Goal: Complete application form: Complete application form

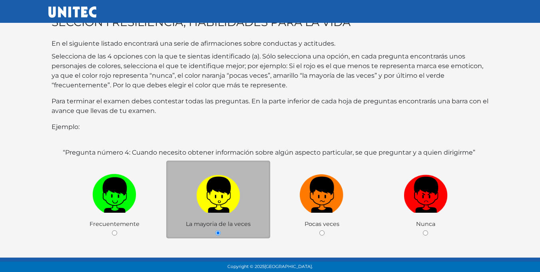
scroll to position [144, 0]
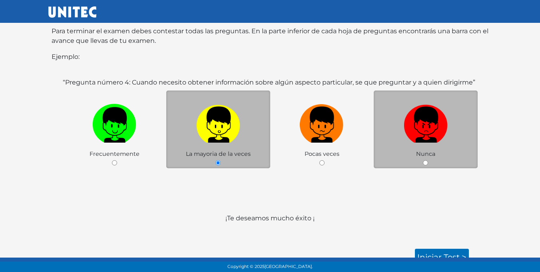
click at [394, 139] on label at bounding box center [426, 124] width 104 height 49
click at [423, 160] on input "radio" at bounding box center [425, 162] width 5 height 5
radio input "true"
click at [435, 152] on div "Nunca" at bounding box center [426, 129] width 104 height 78
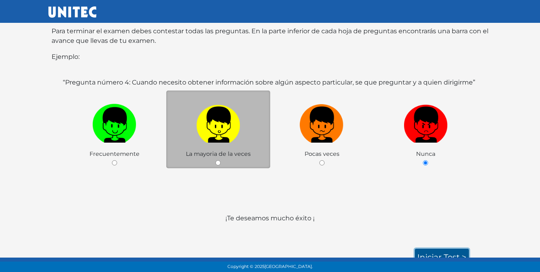
click at [436, 248] on link "Iniciar test >" at bounding box center [442, 256] width 54 height 17
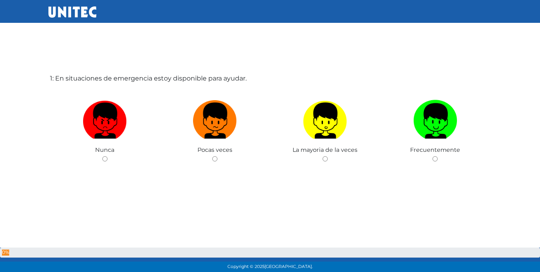
scroll to position [40, 0]
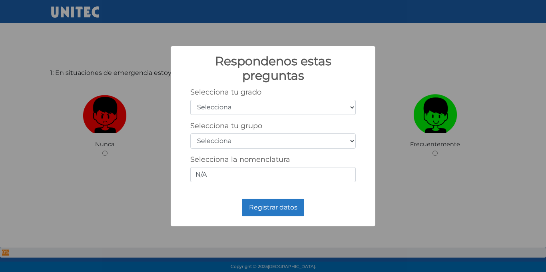
click at [323, 107] on select "Selecciona 1er grado 2do grado 3er grado 4to grado 5to grado 6to grado" at bounding box center [273, 107] width 166 height 15
select select "5"
click at [190, 100] on select "Selecciona 1er grado 2do grado 3er grado 4to grado 5to grado 6to grado" at bounding box center [273, 107] width 166 height 15
click at [234, 143] on select "Selecciona A B C D E F G H I J K L M N O P Q R S T U V W X Y Z" at bounding box center [273, 140] width 166 height 15
click at [218, 211] on div "Registrar datos No Cancel" at bounding box center [273, 207] width 189 height 22
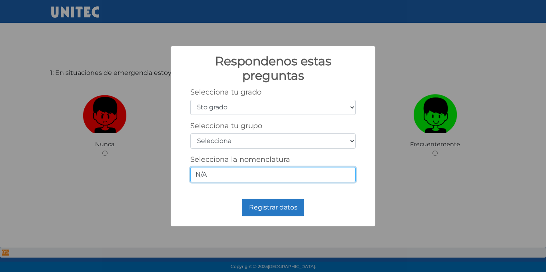
click at [230, 178] on input "N/A" at bounding box center [273, 174] width 166 height 15
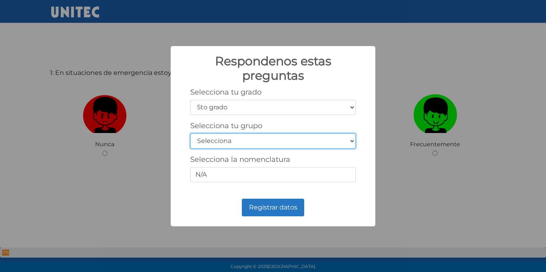
click at [250, 145] on select "Selecciona A B C D E F G H I J K L M N O P Q R S T U V W X Y Z" at bounding box center [273, 140] width 166 height 15
select select "k"
click at [190, 133] on select "Selecciona A B C D E F G H I J K L M N O P Q R S T U V W X Y Z" at bounding box center [273, 140] width 166 height 15
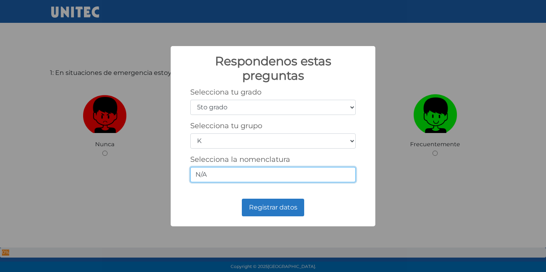
click at [223, 180] on input "N/A" at bounding box center [273, 174] width 166 height 15
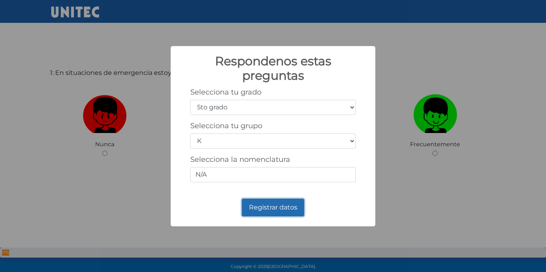
click at [290, 203] on button "Registrar datos" at bounding box center [273, 207] width 62 height 18
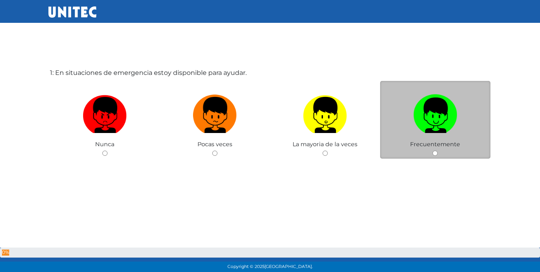
click at [431, 154] on div "Frecuentemente" at bounding box center [435, 120] width 110 height 78
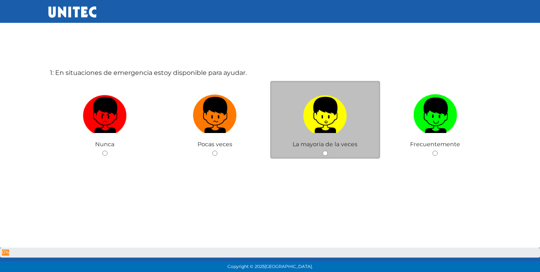
click at [330, 155] on div "La mayoria de la veces" at bounding box center [325, 120] width 110 height 78
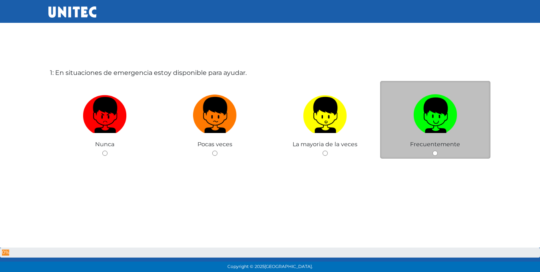
click at [432, 155] on div "Frecuentemente" at bounding box center [435, 120] width 110 height 78
click at [436, 155] on div "Frecuentemente" at bounding box center [435, 120] width 110 height 78
click at [436, 155] on input "radio" at bounding box center [435, 152] width 5 height 5
radio input "true"
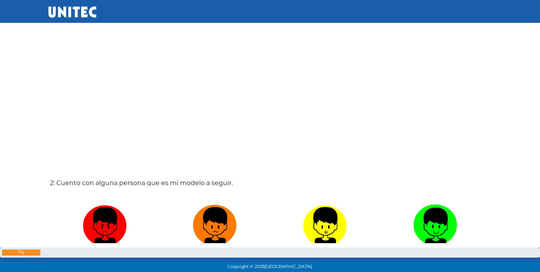
scroll to position [280, 0]
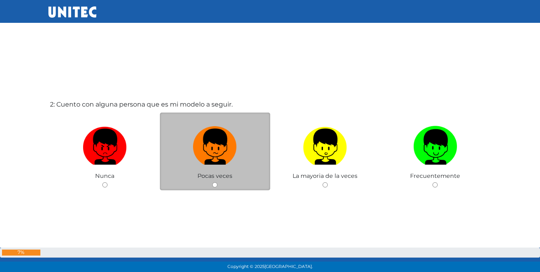
click at [216, 182] on input "radio" at bounding box center [214, 184] width 5 height 5
radio input "true"
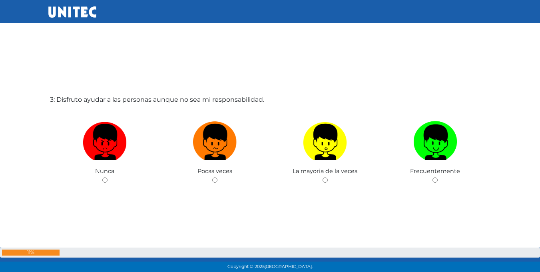
scroll to position [560, 0]
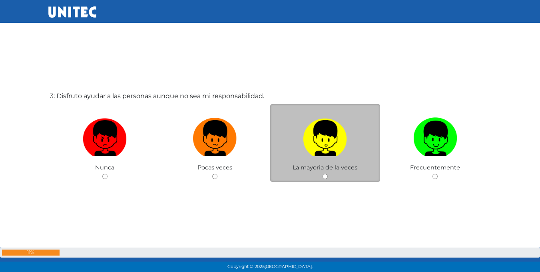
click at [325, 178] on input "radio" at bounding box center [325, 176] width 5 height 5
radio input "true"
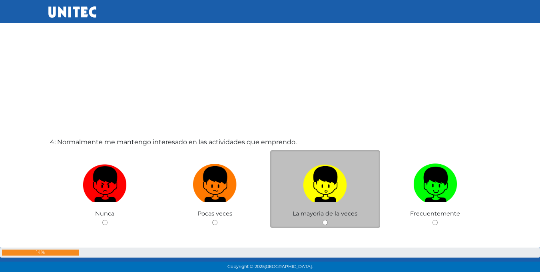
scroll to position [800, 0]
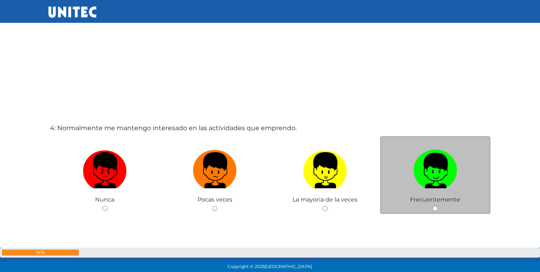
click at [432, 209] on div "Frecuentemente" at bounding box center [435, 175] width 110 height 78
click at [436, 209] on input "radio" at bounding box center [435, 208] width 5 height 5
radio input "true"
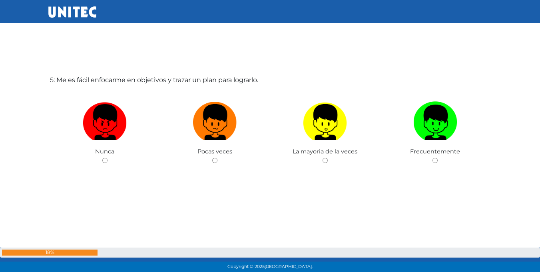
scroll to position [1126, 0]
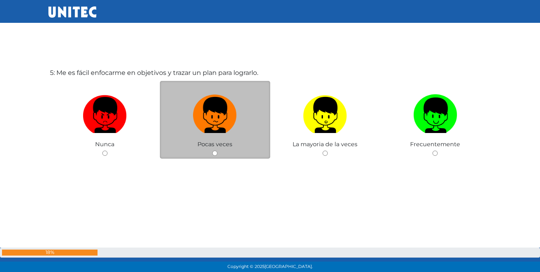
click at [216, 154] on input "radio" at bounding box center [214, 152] width 5 height 5
radio input "true"
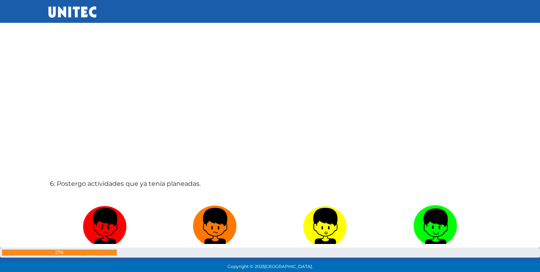
scroll to position [1367, 0]
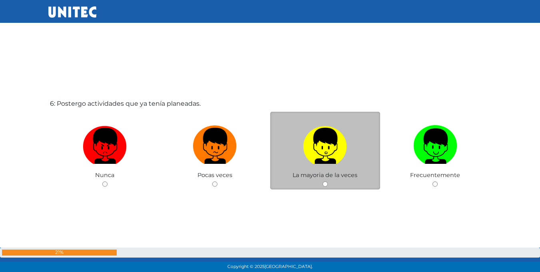
click at [327, 186] on input "radio" at bounding box center [325, 183] width 5 height 5
radio input "true"
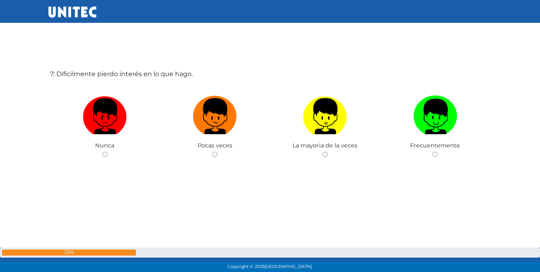
scroll to position [1686, 0]
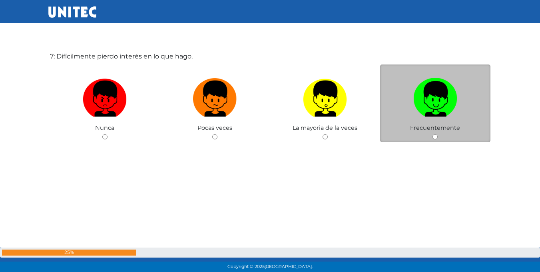
click at [437, 137] on input "radio" at bounding box center [435, 136] width 5 height 5
radio input "true"
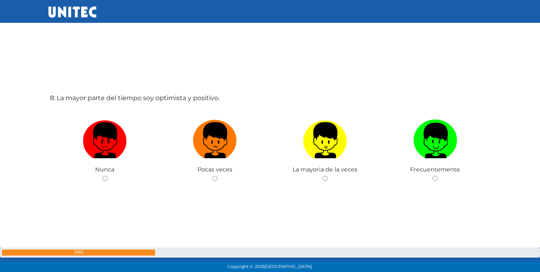
scroll to position [1928, 0]
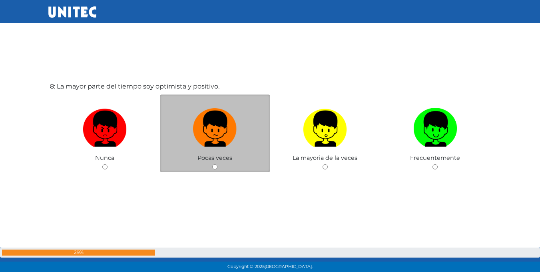
click at [214, 164] on input "radio" at bounding box center [214, 166] width 5 height 5
radio input "true"
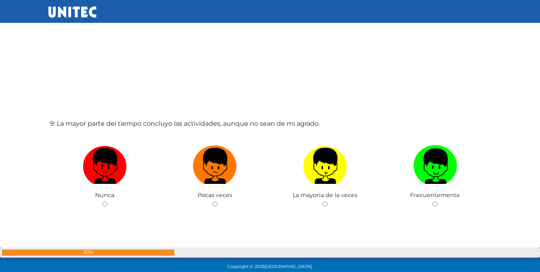
scroll to position [2165, 0]
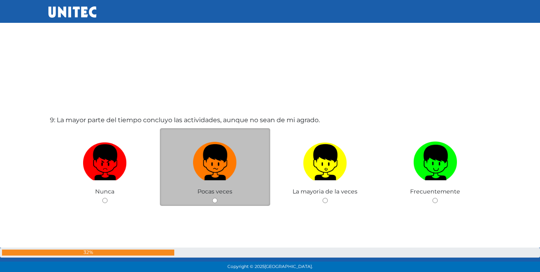
click at [219, 199] on div "Pocas veces" at bounding box center [215, 167] width 110 height 78
click at [216, 201] on input "radio" at bounding box center [214, 200] width 5 height 5
radio input "true"
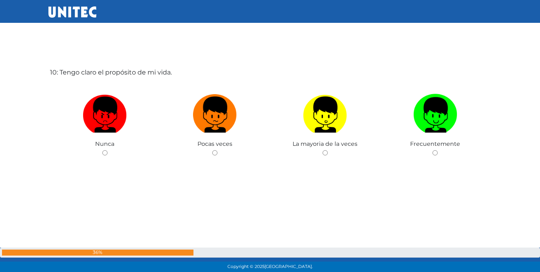
scroll to position [2481, 0]
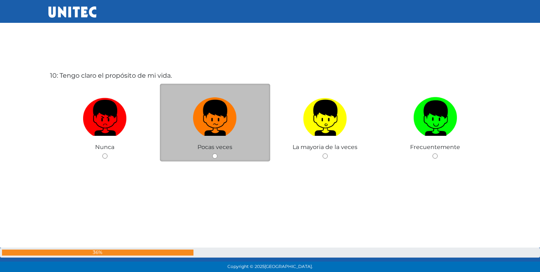
click at [216, 158] on input "radio" at bounding box center [214, 155] width 5 height 5
radio input "true"
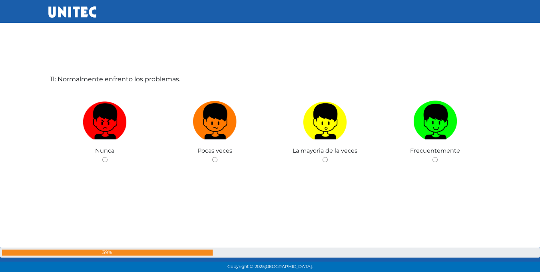
scroll to position [2756, 0]
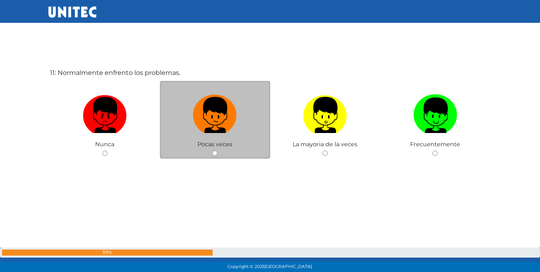
click at [215, 156] on div "Pocas veces" at bounding box center [215, 120] width 110 height 78
click at [215, 150] on input "radio" at bounding box center [214, 152] width 5 height 5
radio input "true"
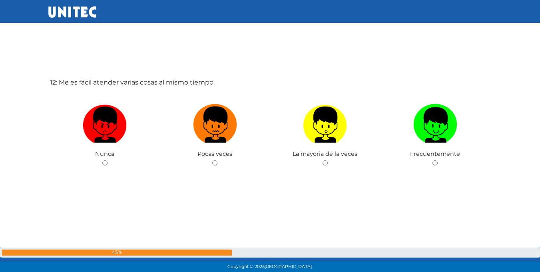
scroll to position [3027, 0]
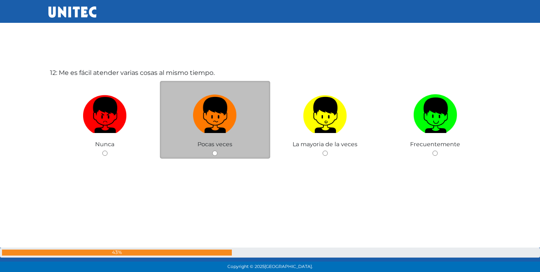
click at [215, 157] on div "Pocas veces" at bounding box center [215, 120] width 110 height 78
click at [215, 154] on input "radio" at bounding box center [214, 152] width 5 height 5
radio input "true"
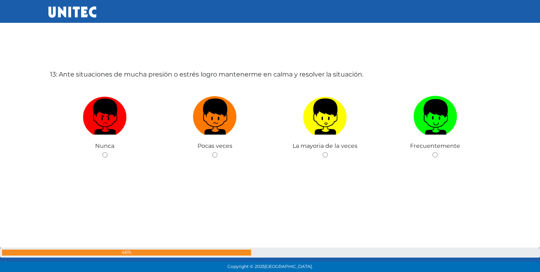
scroll to position [3299, 0]
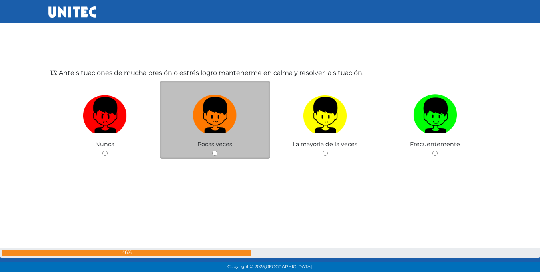
click at [214, 148] on div "Pocas veces" at bounding box center [215, 120] width 110 height 78
click at [212, 153] on input "radio" at bounding box center [214, 152] width 5 height 5
radio input "true"
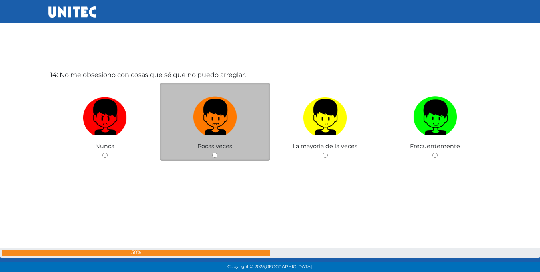
scroll to position [3572, 0]
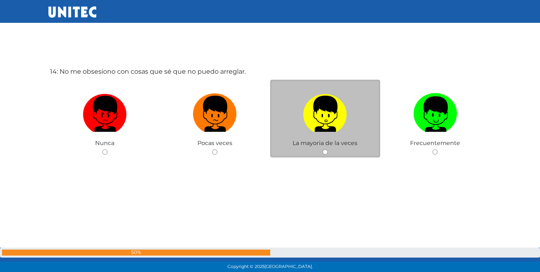
click at [328, 147] on div "La mayoria de la veces" at bounding box center [325, 119] width 110 height 78
click at [327, 151] on input "radio" at bounding box center [325, 151] width 5 height 5
radio input "true"
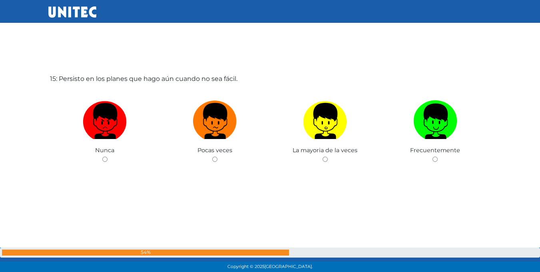
scroll to position [3844, 0]
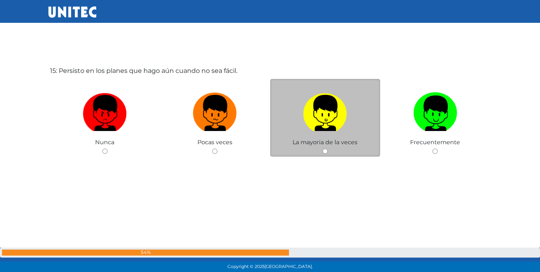
click at [326, 153] on input "radio" at bounding box center [325, 150] width 5 height 5
radio input "true"
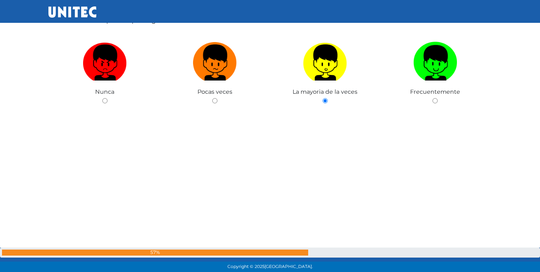
scroll to position [3874, 0]
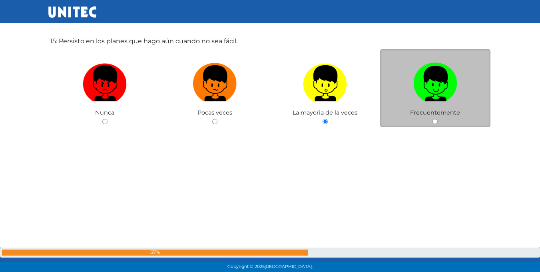
click at [439, 121] on div "Frecuentemente" at bounding box center [435, 88] width 110 height 78
click at [434, 121] on input "radio" at bounding box center [435, 121] width 5 height 5
radio input "true"
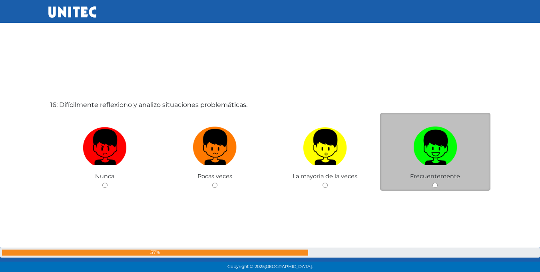
scroll to position [4105, 0]
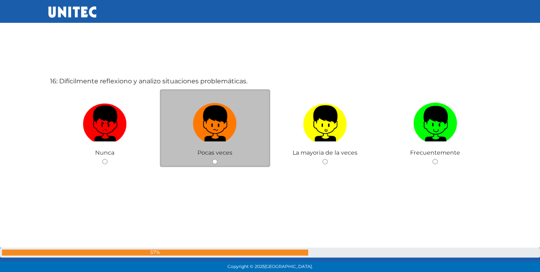
click at [219, 160] on div "Pocas veces" at bounding box center [215, 128] width 110 height 78
click at [212, 164] on input "radio" at bounding box center [214, 161] width 5 height 5
radio input "true"
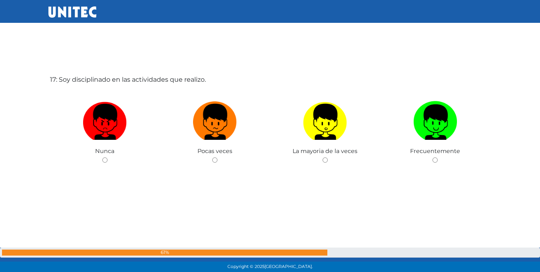
scroll to position [4381, 0]
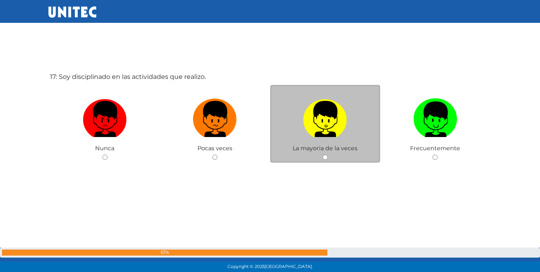
click at [321, 160] on div "La mayoria de la veces" at bounding box center [325, 124] width 110 height 78
click at [328, 158] on input "radio" at bounding box center [325, 156] width 5 height 5
radio input "true"
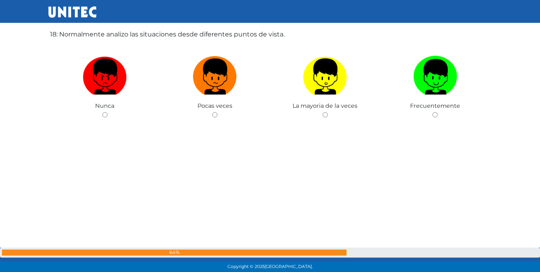
scroll to position [4683, 0]
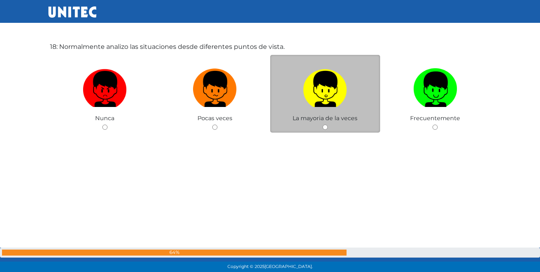
click at [325, 130] on div "La mayoria de la veces" at bounding box center [325, 94] width 110 height 78
click at [324, 127] on input "radio" at bounding box center [325, 126] width 5 height 5
radio input "true"
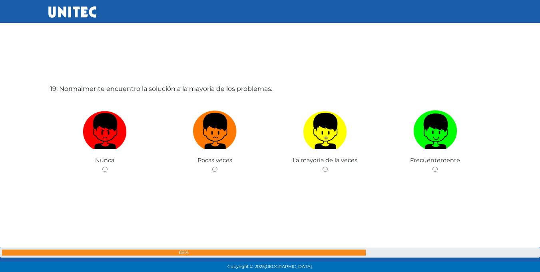
scroll to position [4911, 0]
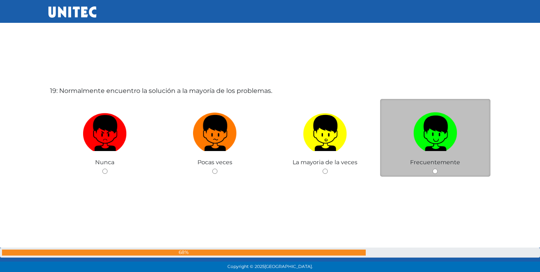
click at [440, 168] on div "Frecuentemente" at bounding box center [435, 138] width 110 height 78
click at [435, 172] on input "radio" at bounding box center [435, 170] width 5 height 5
radio input "true"
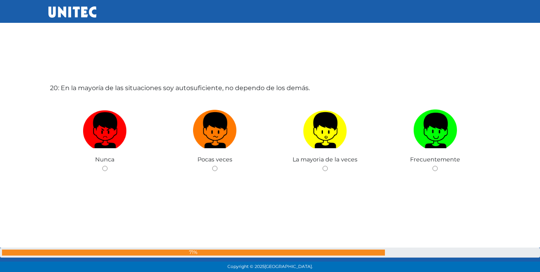
scroll to position [5185, 0]
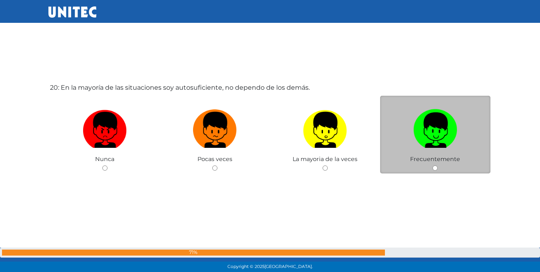
click at [436, 169] on input "radio" at bounding box center [435, 167] width 5 height 5
radio input "true"
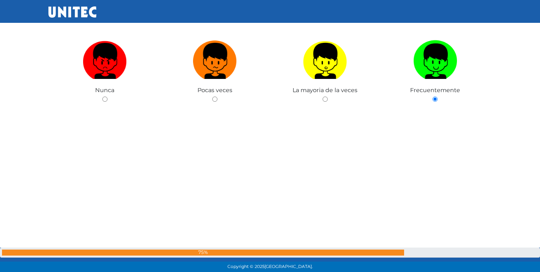
scroll to position [5413, 0]
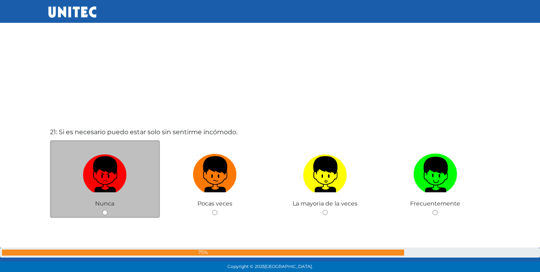
click at [101, 216] on div "Nunca" at bounding box center [105, 179] width 110 height 78
click at [104, 214] on input "radio" at bounding box center [104, 212] width 5 height 5
radio input "true"
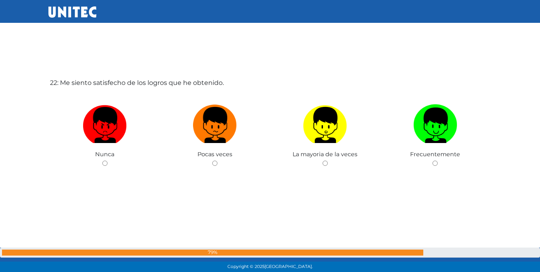
scroll to position [5743, 0]
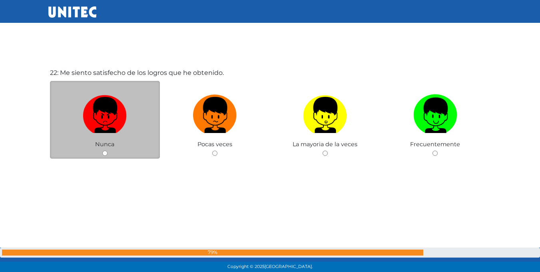
click at [106, 158] on div "Nunca" at bounding box center [105, 120] width 110 height 78
click at [106, 154] on input "radio" at bounding box center [104, 152] width 5 height 5
radio input "true"
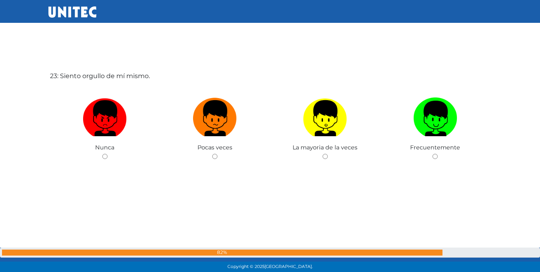
scroll to position [6015, 0]
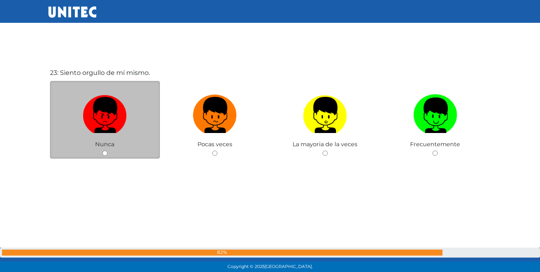
click at [107, 154] on input "radio" at bounding box center [104, 152] width 5 height 5
radio input "true"
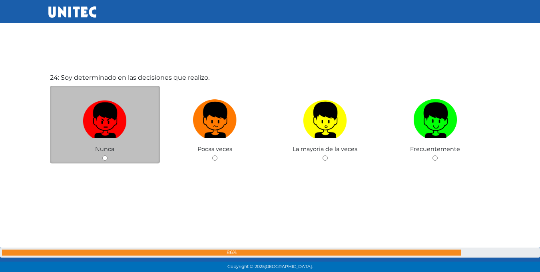
scroll to position [6296, 0]
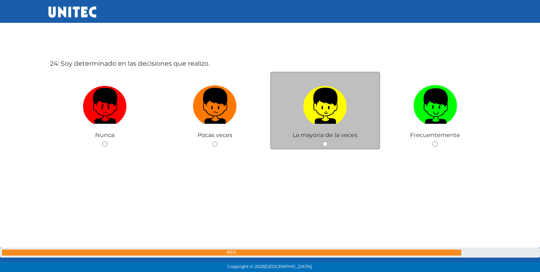
click at [324, 142] on input "radio" at bounding box center [325, 143] width 5 height 5
radio input "true"
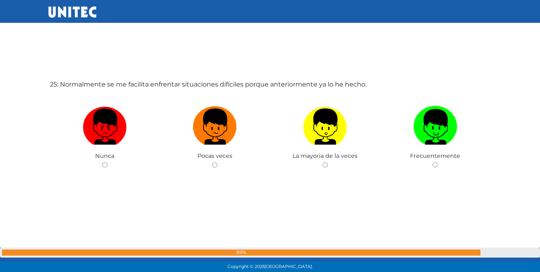
scroll to position [6558, 0]
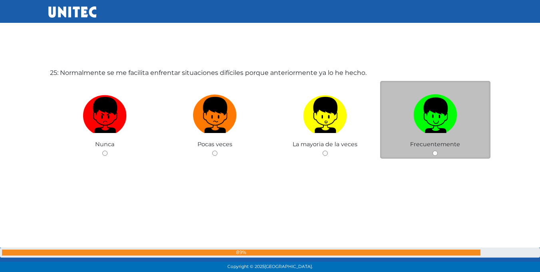
click at [438, 156] on div "Frecuentemente" at bounding box center [435, 120] width 110 height 78
click at [434, 155] on input "radio" at bounding box center [435, 152] width 5 height 5
radio input "true"
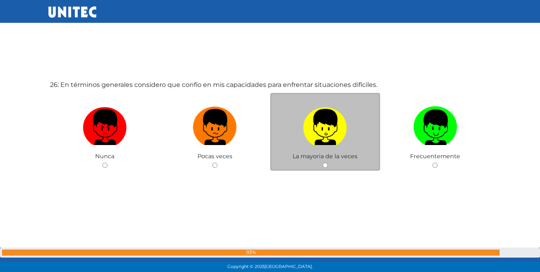
scroll to position [6830, 0]
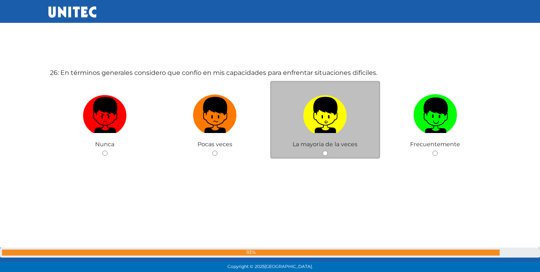
click at [326, 152] on input "radio" at bounding box center [325, 152] width 5 height 5
radio input "true"
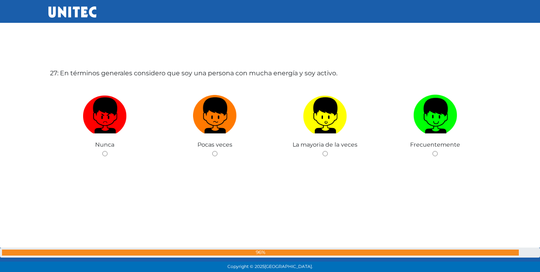
scroll to position [7101, 0]
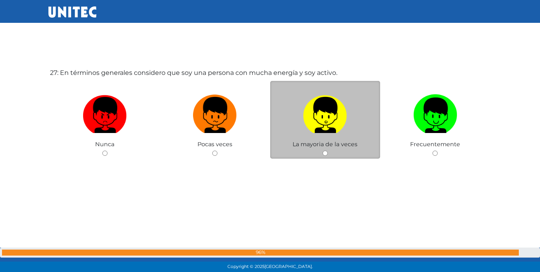
click at [327, 155] on input "radio" at bounding box center [325, 152] width 5 height 5
radio input "true"
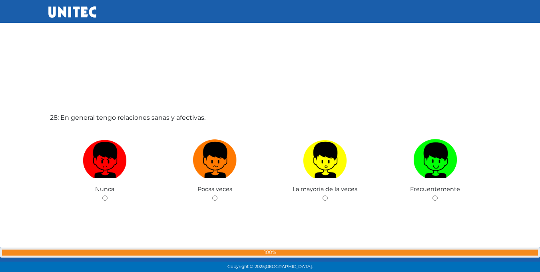
scroll to position [7342, 0]
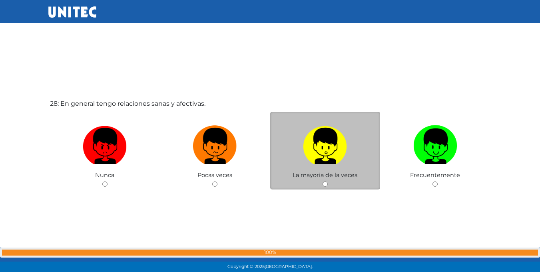
click at [327, 185] on input "radio" at bounding box center [325, 183] width 5 height 5
radio input "true"
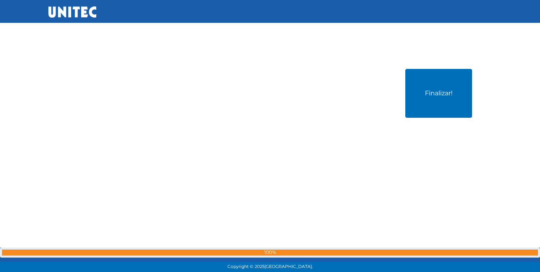
scroll to position [7644, 0]
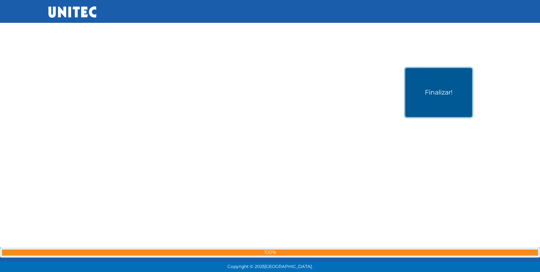
click at [455, 96] on button "Finalizar!" at bounding box center [439, 92] width 67 height 49
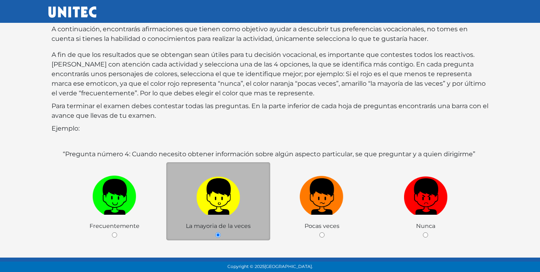
scroll to position [40, 0]
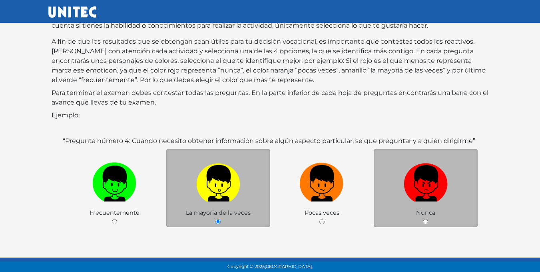
click at [440, 226] on div "Nunca" at bounding box center [426, 188] width 104 height 78
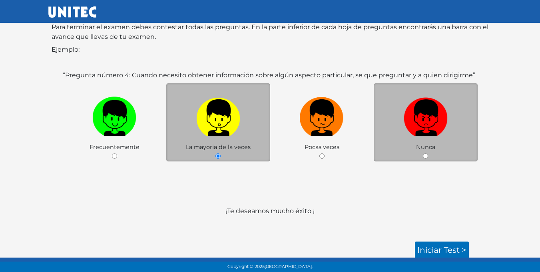
scroll to position [108, 0]
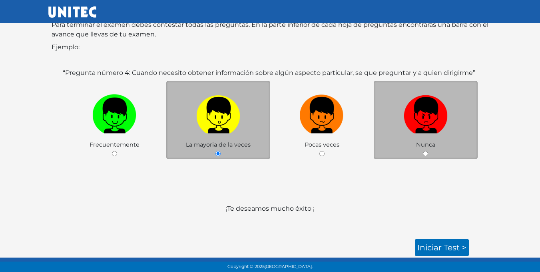
click at [435, 149] on div "Nunca" at bounding box center [426, 120] width 104 height 78
click at [423, 155] on input "radio" at bounding box center [425, 153] width 5 height 5
radio input "true"
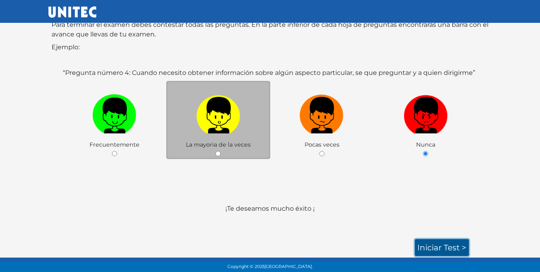
click at [452, 249] on link "Iniciar test >" at bounding box center [442, 247] width 54 height 17
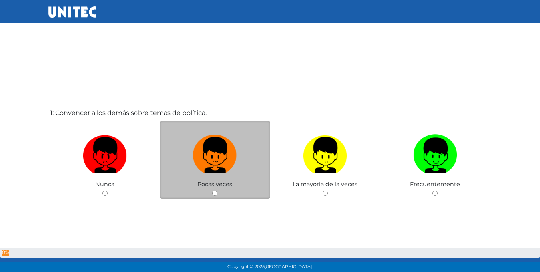
click at [215, 191] on input "radio" at bounding box center [214, 192] width 5 height 5
radio input "true"
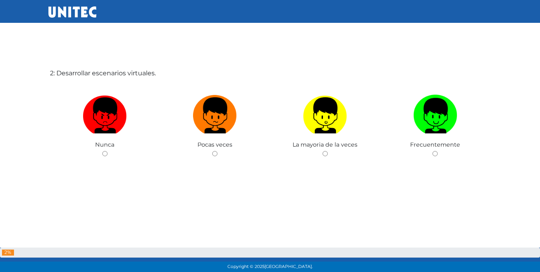
scroll to position [312, 0]
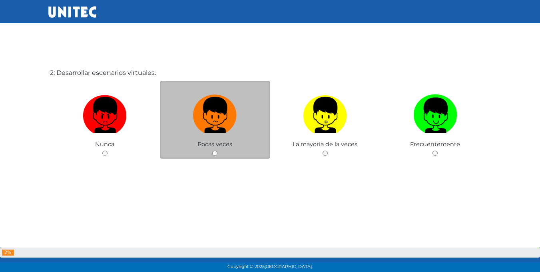
click at [216, 154] on input "radio" at bounding box center [214, 152] width 5 height 5
radio input "true"
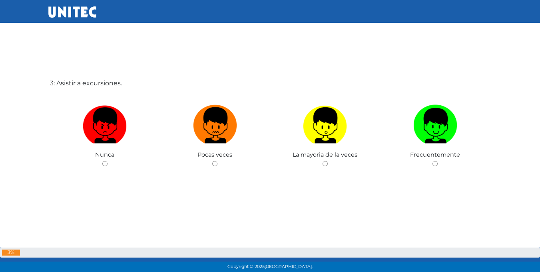
scroll to position [552, 0]
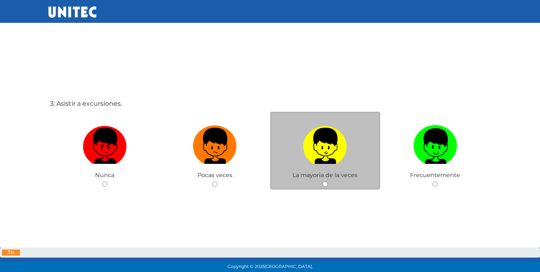
click at [325, 184] on input "radio" at bounding box center [325, 183] width 5 height 5
radio input "true"
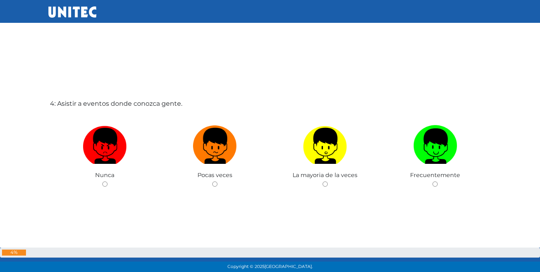
scroll to position [855, 0]
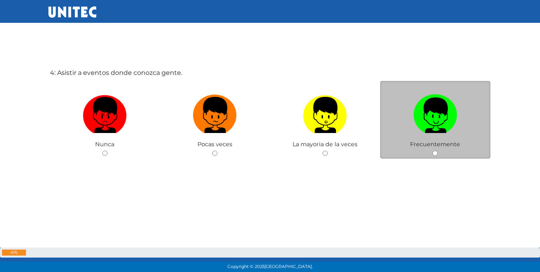
click at [438, 156] on div "Frecuentemente" at bounding box center [435, 120] width 110 height 78
click at [435, 155] on input "radio" at bounding box center [435, 152] width 5 height 5
radio input "true"
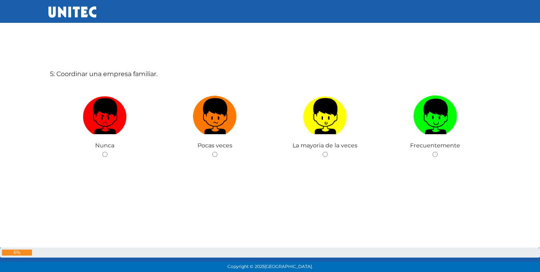
scroll to position [1132, 0]
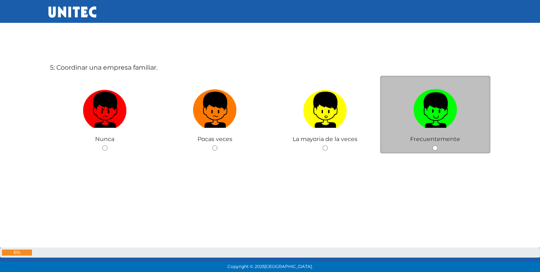
click at [437, 148] on input "radio" at bounding box center [435, 147] width 5 height 5
radio input "true"
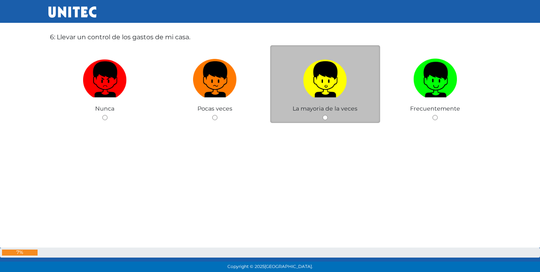
scroll to position [1434, 0]
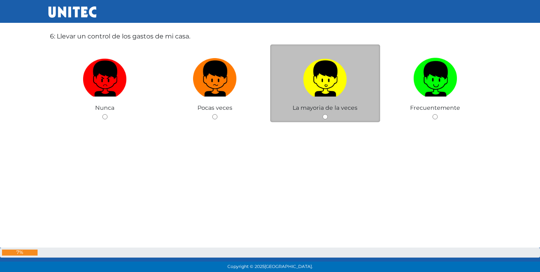
click at [324, 117] on input "radio" at bounding box center [325, 116] width 5 height 5
radio input "true"
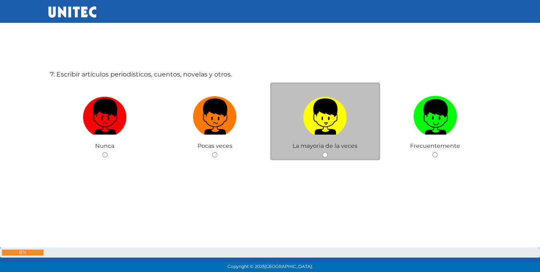
scroll to position [1670, 0]
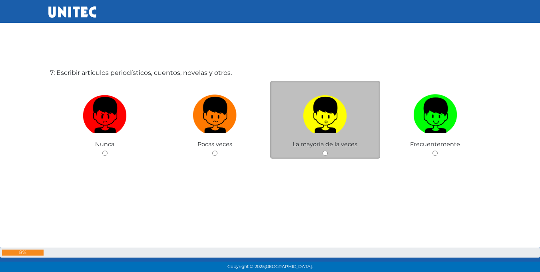
click at [332, 157] on div "La mayoria de la veces" at bounding box center [325, 120] width 110 height 78
click at [324, 155] on input "radio" at bounding box center [325, 152] width 5 height 5
radio input "true"
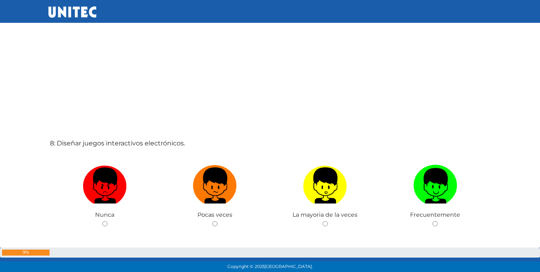
scroll to position [1906, 0]
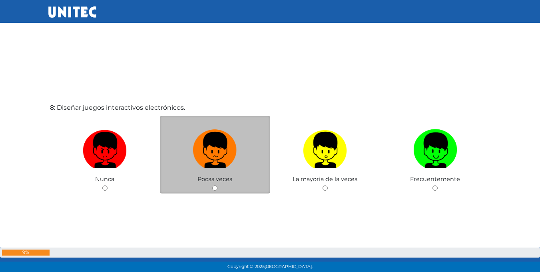
click at [218, 189] on div "Pocas veces" at bounding box center [215, 155] width 110 height 78
click at [217, 189] on input "radio" at bounding box center [214, 187] width 5 height 5
radio input "true"
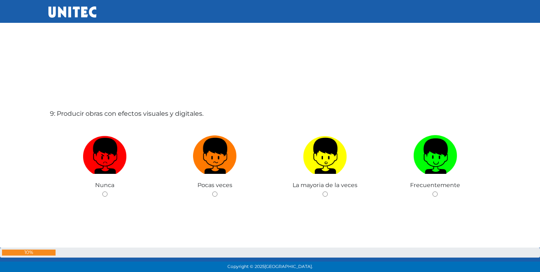
scroll to position [2186, 0]
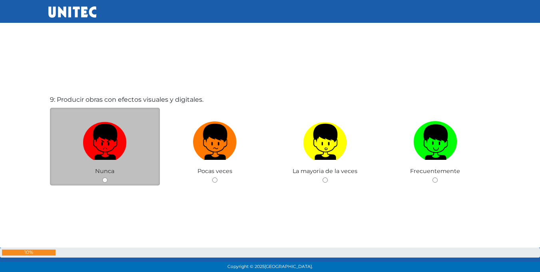
click at [97, 183] on div "Nunca" at bounding box center [105, 147] width 110 height 78
click at [106, 182] on input "radio" at bounding box center [104, 179] width 5 height 5
radio input "true"
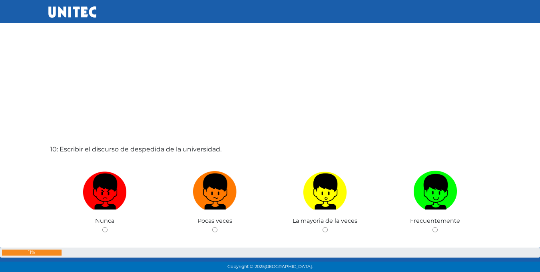
scroll to position [2456, 0]
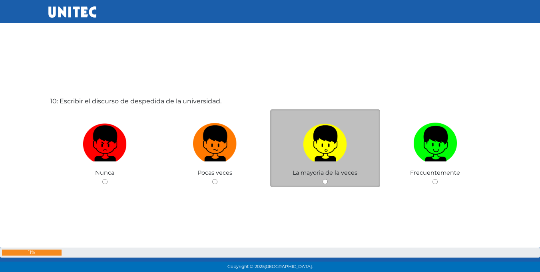
click at [329, 183] on div "La mayoria de la veces" at bounding box center [325, 148] width 110 height 78
click at [326, 182] on input "radio" at bounding box center [325, 181] width 5 height 5
radio input "true"
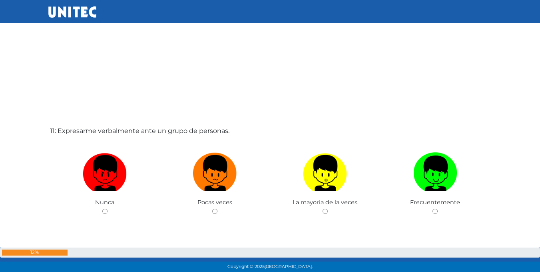
scroll to position [2756, 0]
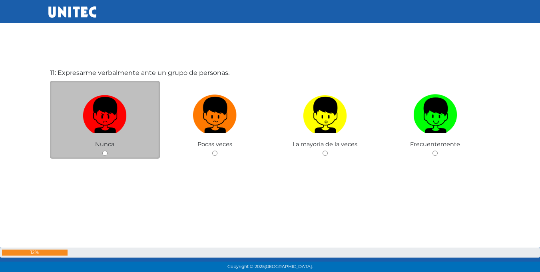
click at [110, 154] on div "Nunca" at bounding box center [105, 120] width 110 height 78
click at [85, 152] on div "Nunca" at bounding box center [105, 120] width 110 height 78
click at [112, 147] on span "Nunca" at bounding box center [104, 143] width 19 height 7
click at [107, 153] on input "radio" at bounding box center [104, 152] width 5 height 5
radio input "true"
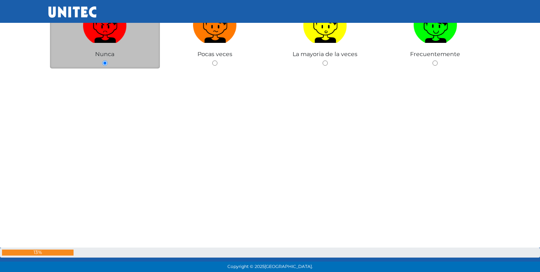
scroll to position [2957, 0]
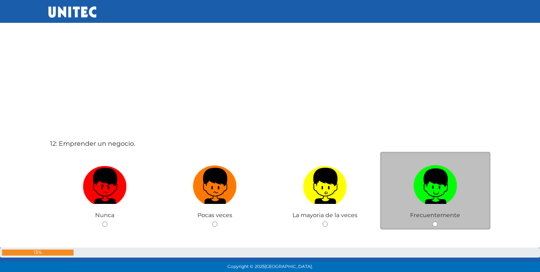
click at [444, 216] on span "Frecuentemente" at bounding box center [435, 214] width 50 height 7
click at [439, 224] on div "Frecuentemente" at bounding box center [435, 191] width 110 height 78
click at [435, 224] on input "radio" at bounding box center [435, 223] width 5 height 5
radio input "true"
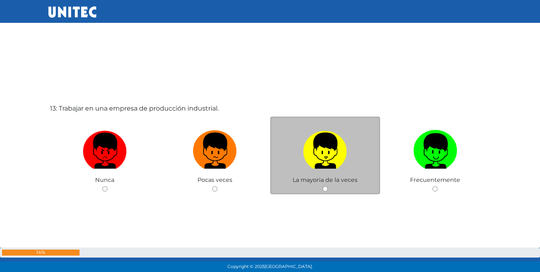
scroll to position [3277, 0]
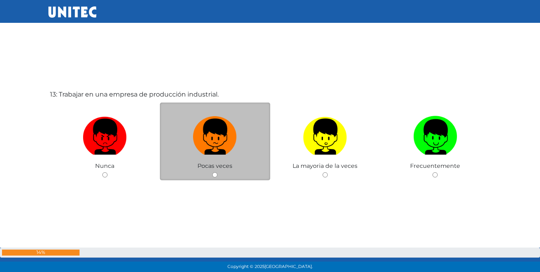
click at [214, 176] on input "radio" at bounding box center [214, 174] width 5 height 5
radio input "true"
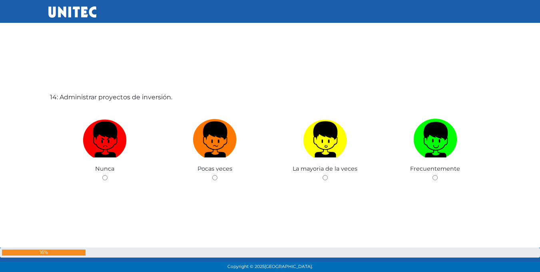
scroll to position [3549, 0]
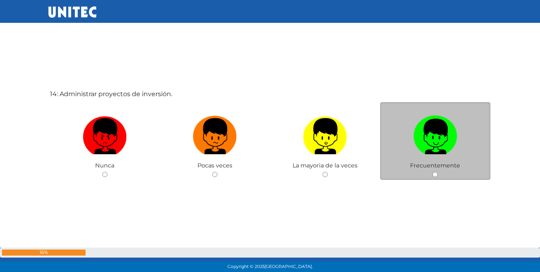
click at [436, 175] on input "radio" at bounding box center [435, 174] width 5 height 5
radio input "true"
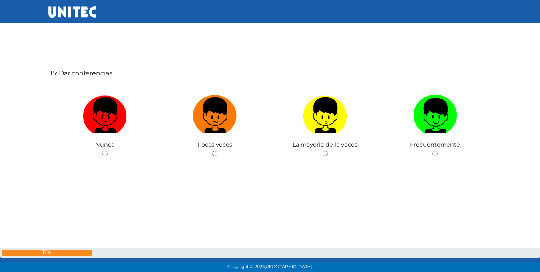
scroll to position [3858, 0]
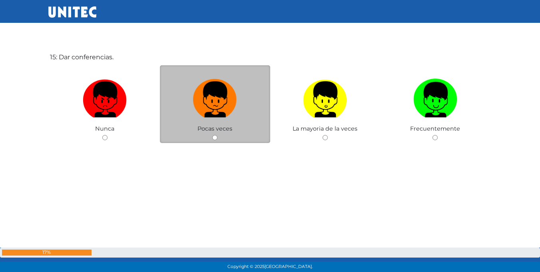
click at [214, 138] on input "radio" at bounding box center [214, 137] width 5 height 5
radio input "true"
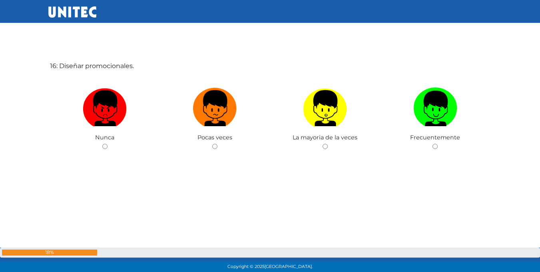
scroll to position [4125, 0]
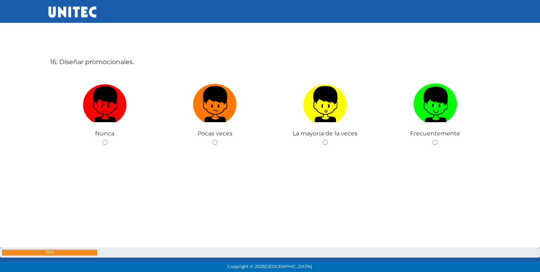
click at [214, 138] on div "Pocas veces" at bounding box center [215, 109] width 110 height 78
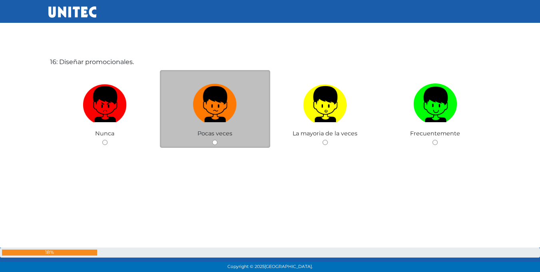
click at [211, 142] on div "Pocas veces" at bounding box center [215, 109] width 110 height 78
click at [217, 142] on input "radio" at bounding box center [214, 142] width 5 height 5
radio input "true"
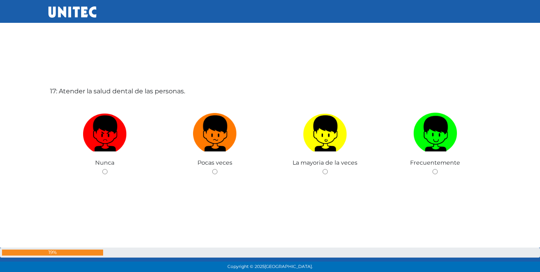
scroll to position [4385, 0]
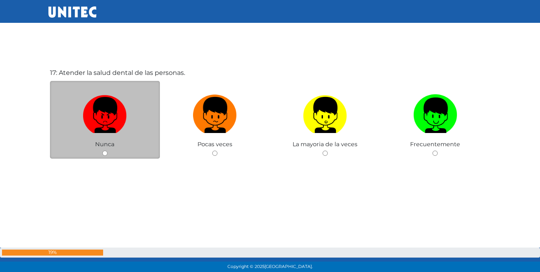
click at [108, 154] on div "Nunca" at bounding box center [105, 120] width 110 height 78
click at [104, 154] on input "radio" at bounding box center [104, 152] width 5 height 5
radio input "true"
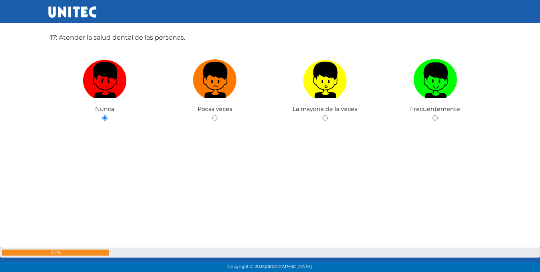
scroll to position [4660, 0]
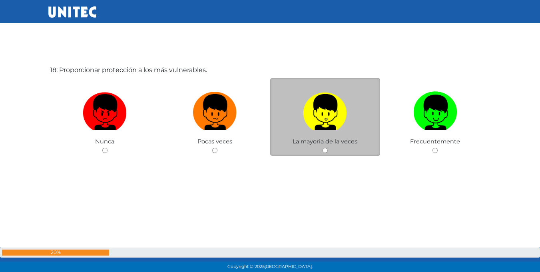
click at [323, 146] on div "La mayoria de la veces" at bounding box center [325, 117] width 110 height 78
click at [326, 152] on input "radio" at bounding box center [325, 150] width 5 height 5
radio input "true"
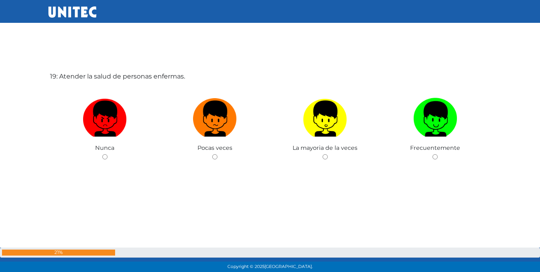
scroll to position [4929, 0]
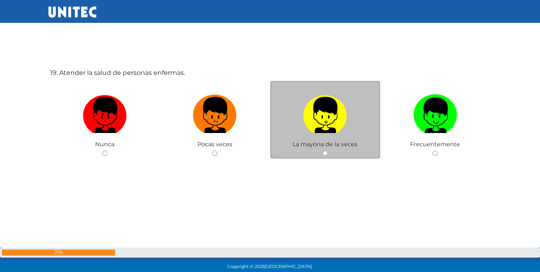
click at [326, 157] on div "La mayoria de la veces" at bounding box center [325, 120] width 110 height 78
click at [324, 155] on input "radio" at bounding box center [325, 152] width 5 height 5
radio input "true"
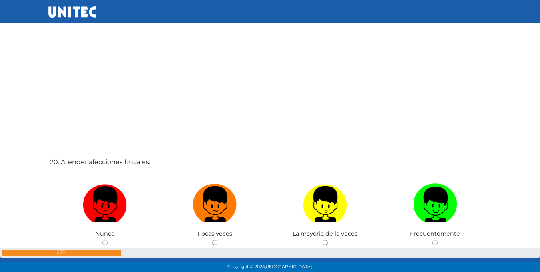
scroll to position [5191, 0]
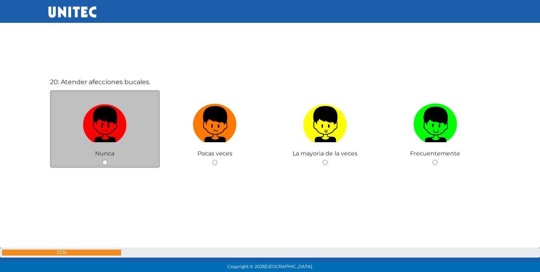
click at [106, 166] on div "Nunca" at bounding box center [105, 129] width 110 height 78
click at [102, 163] on input "radio" at bounding box center [104, 162] width 5 height 5
radio input "true"
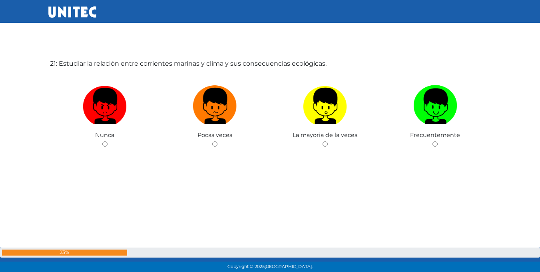
scroll to position [5423, 0]
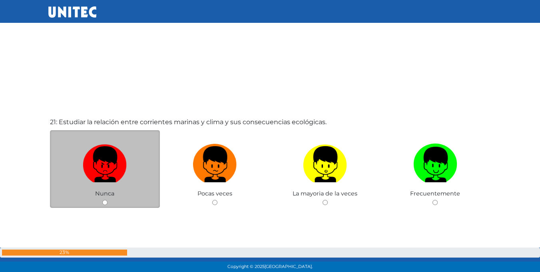
click at [100, 198] on div "Nunca" at bounding box center [105, 169] width 110 height 78
click at [105, 203] on input "radio" at bounding box center [104, 202] width 5 height 5
radio input "true"
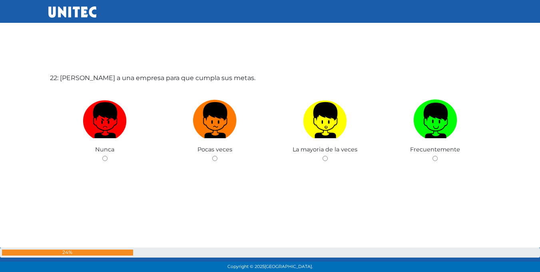
scroll to position [5743, 0]
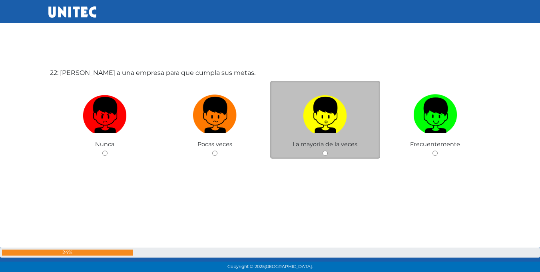
drag, startPoint x: 318, startPoint y: 154, endPoint x: 322, endPoint y: 153, distance: 4.3
click at [320, 153] on div "La mayoria de la veces" at bounding box center [325, 120] width 110 height 78
click at [323, 153] on input "radio" at bounding box center [325, 152] width 5 height 5
radio input "true"
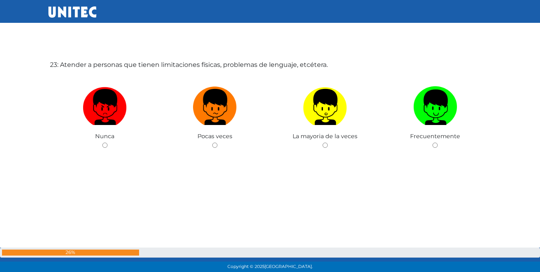
scroll to position [6023, 0]
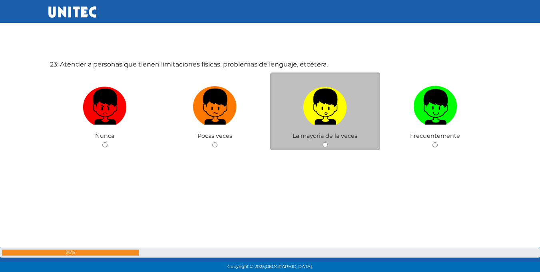
click at [328, 146] on input "radio" at bounding box center [325, 144] width 5 height 5
radio input "true"
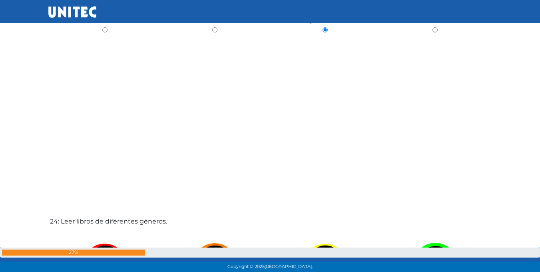
scroll to position [6262, 0]
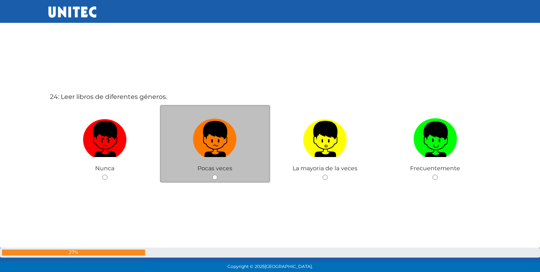
click at [221, 180] on div "Pocas veces" at bounding box center [215, 144] width 110 height 78
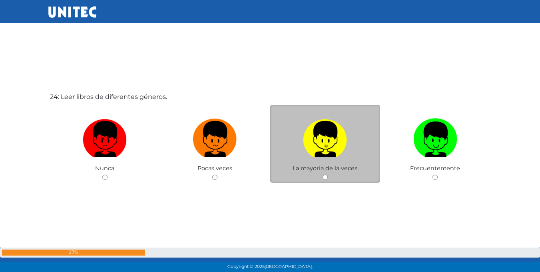
click at [325, 175] on input "radio" at bounding box center [325, 176] width 5 height 5
radio input "true"
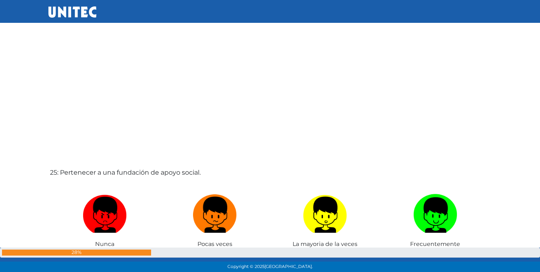
scroll to position [6498, 0]
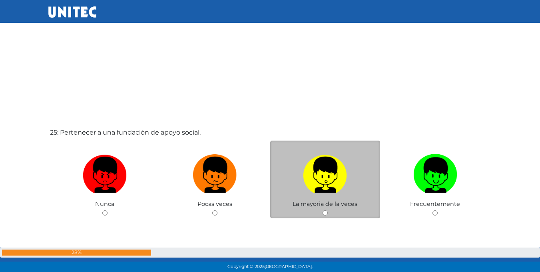
click at [328, 214] on div "La mayoria de la veces" at bounding box center [325, 179] width 110 height 78
click at [319, 214] on div "La mayoria de la veces" at bounding box center [325, 179] width 110 height 78
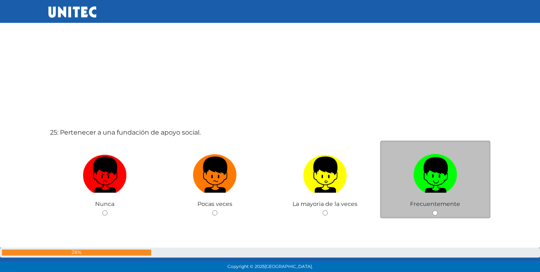
click at [433, 212] on input "radio" at bounding box center [435, 212] width 5 height 5
radio input "true"
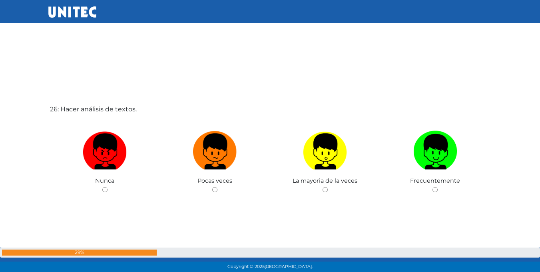
scroll to position [6813, 0]
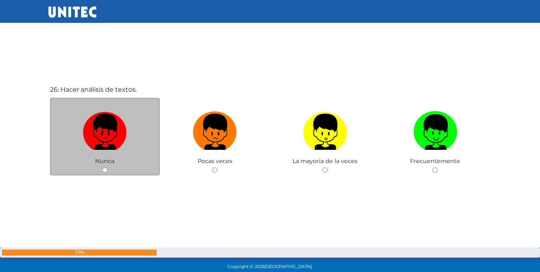
click at [105, 166] on div "Nunca" at bounding box center [105, 137] width 110 height 78
click at [104, 171] on input "radio" at bounding box center [104, 169] width 5 height 5
radio input "true"
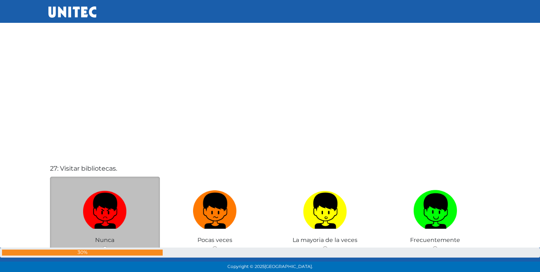
scroll to position [7046, 0]
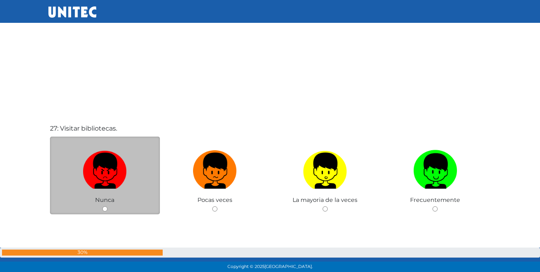
click at [102, 209] on input "radio" at bounding box center [104, 208] width 5 height 5
radio input "true"
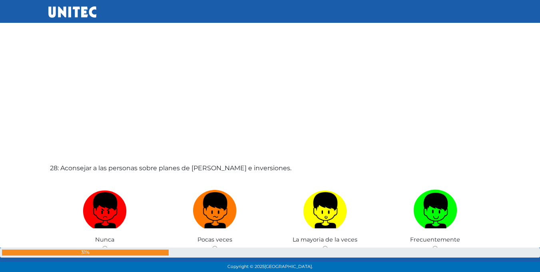
scroll to position [7324, 0]
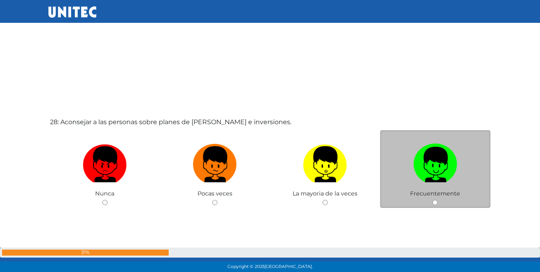
click at [436, 200] on input "radio" at bounding box center [435, 202] width 5 height 5
radio input "true"
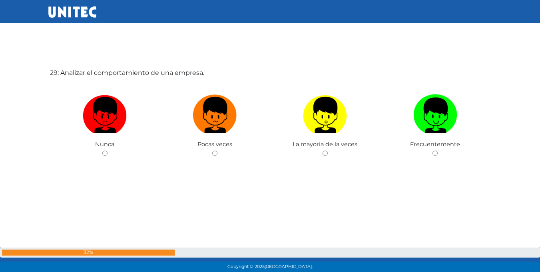
scroll to position [7663, 0]
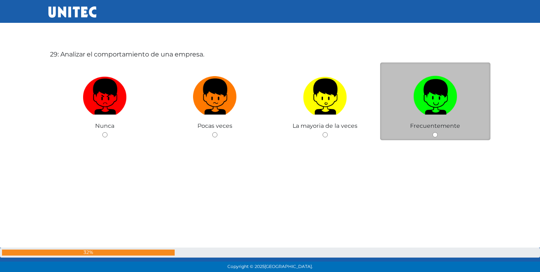
click at [436, 136] on input "radio" at bounding box center [435, 134] width 5 height 5
radio input "true"
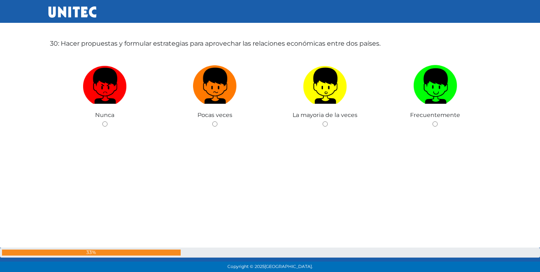
scroll to position [7905, 0]
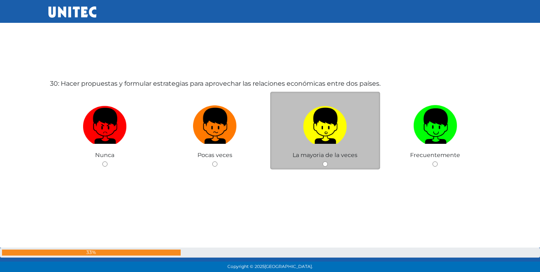
click at [323, 166] on input "radio" at bounding box center [325, 163] width 5 height 5
radio input "true"
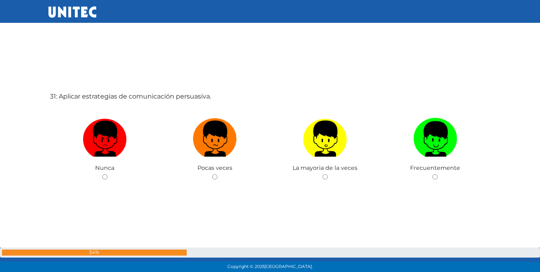
scroll to position [8178, 0]
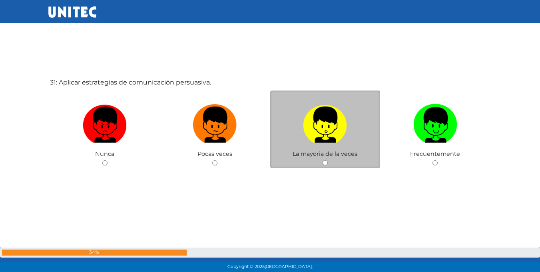
click at [328, 163] on div "La mayoria de la veces" at bounding box center [325, 129] width 110 height 78
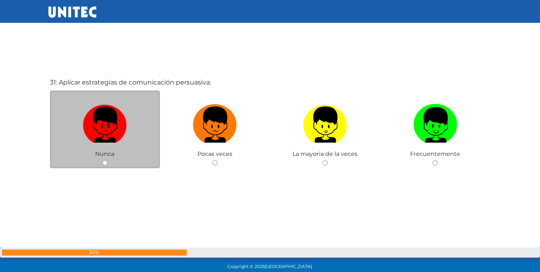
click at [104, 160] on input "radio" at bounding box center [104, 162] width 5 height 5
radio input "true"
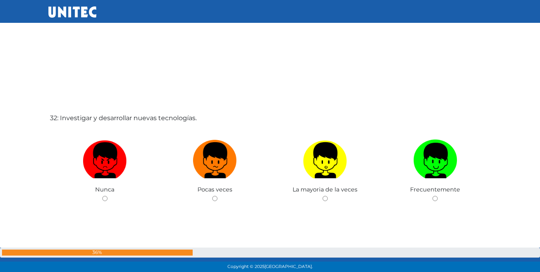
scroll to position [8414, 0]
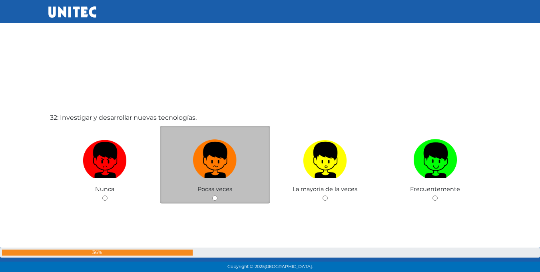
click at [217, 203] on div "Pocas veces" at bounding box center [215, 165] width 110 height 78
click at [216, 199] on input "radio" at bounding box center [214, 197] width 5 height 5
radio input "true"
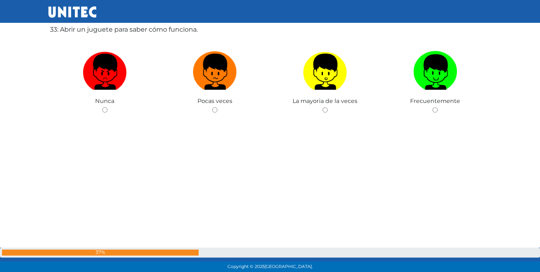
scroll to position [8734, 0]
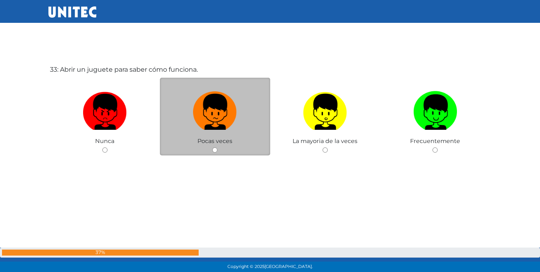
click at [212, 149] on input "radio" at bounding box center [214, 149] width 5 height 5
radio input "true"
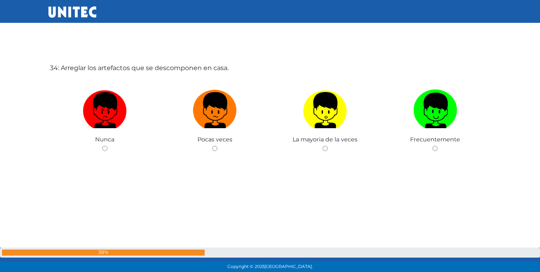
scroll to position [9008, 0]
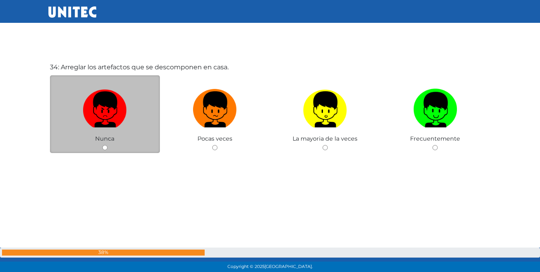
click at [109, 147] on div "Nunca" at bounding box center [105, 114] width 110 height 78
click at [105, 146] on input "radio" at bounding box center [104, 147] width 5 height 5
radio input "true"
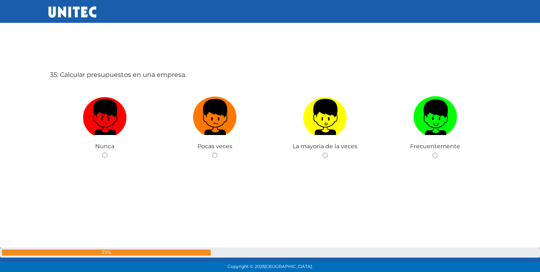
scroll to position [9274, 0]
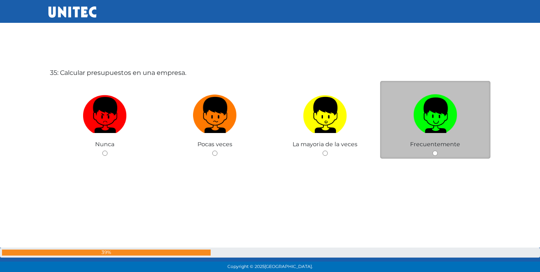
click at [436, 151] on input "radio" at bounding box center [435, 152] width 5 height 5
radio input "true"
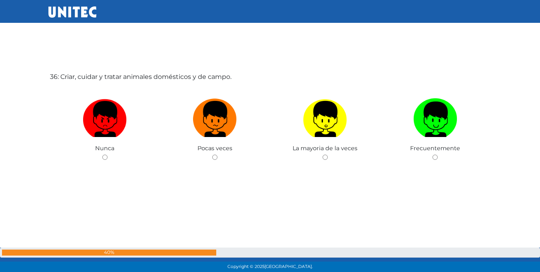
scroll to position [9546, 0]
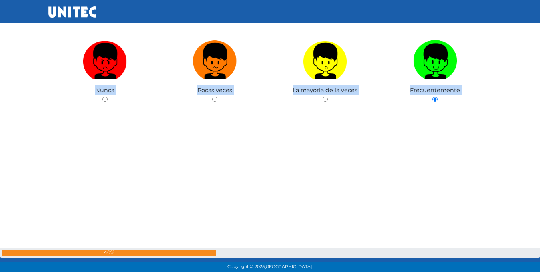
scroll to position [9288, 0]
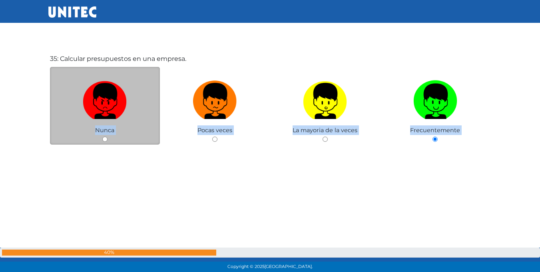
click at [106, 140] on input "radio" at bounding box center [104, 138] width 5 height 5
radio input "true"
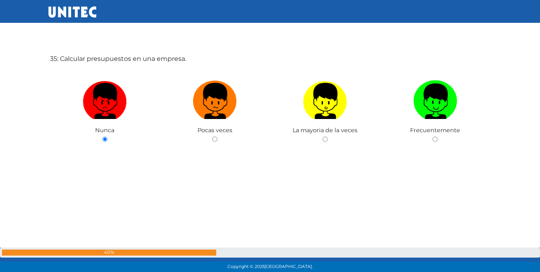
click at [192, 193] on div "35: Calcular presupuestos en una empresa. Nunca Pocas veces La mayoria de la ve…" at bounding box center [270, 122] width 444 height 272
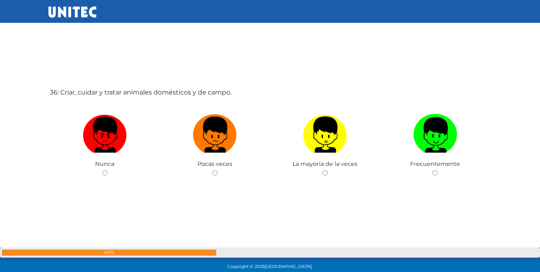
scroll to position [9568, 0]
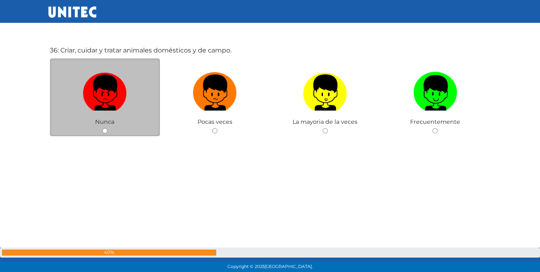
click at [106, 132] on input "radio" at bounding box center [104, 130] width 5 height 5
radio input "true"
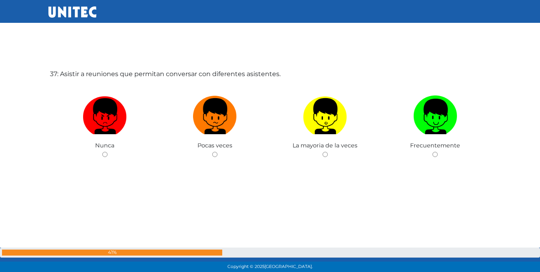
scroll to position [9817, 0]
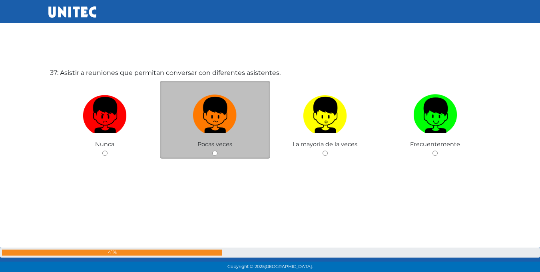
click at [214, 151] on input "radio" at bounding box center [214, 152] width 5 height 5
radio input "true"
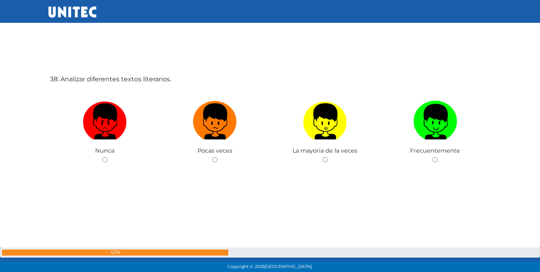
scroll to position [10089, 0]
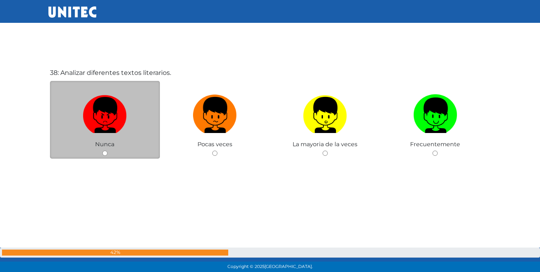
click at [100, 155] on div "Nunca" at bounding box center [105, 120] width 110 height 78
click at [105, 153] on input "radio" at bounding box center [104, 152] width 5 height 5
radio input "true"
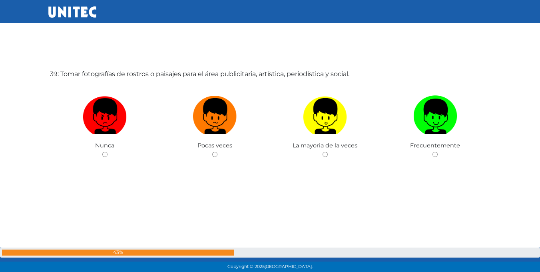
scroll to position [10360, 0]
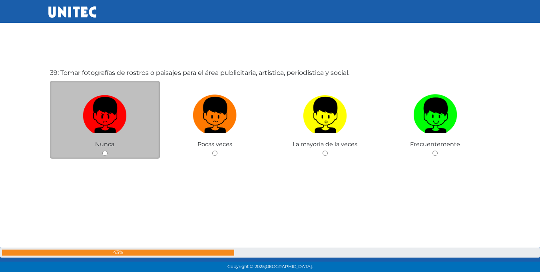
click at [105, 153] on input "radio" at bounding box center [104, 152] width 5 height 5
radio input "true"
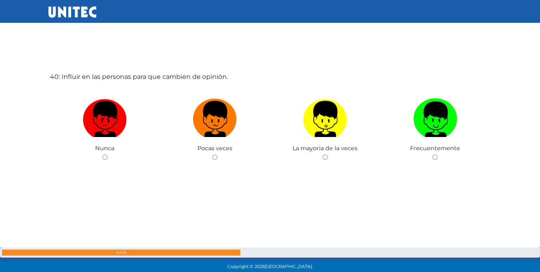
scroll to position [10632, 0]
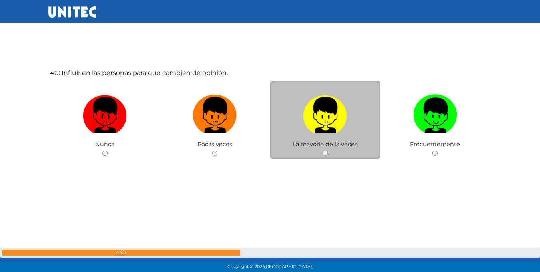
click at [328, 156] on div "La mayoria de la veces" at bounding box center [325, 120] width 110 height 78
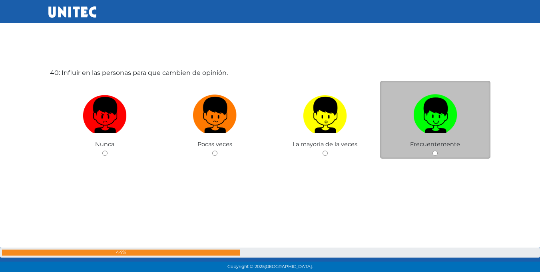
click at [440, 152] on div "Frecuentemente" at bounding box center [435, 120] width 110 height 78
click at [438, 152] on div "Frecuentemente" at bounding box center [435, 120] width 110 height 78
click at [438, 152] on input "radio" at bounding box center [435, 152] width 5 height 5
radio input "true"
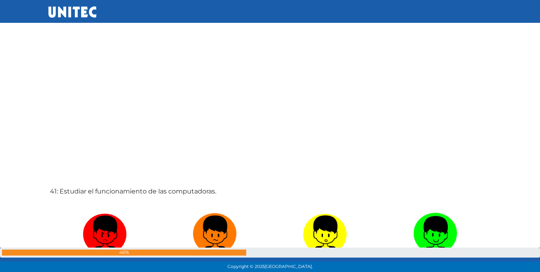
scroll to position [10864, 0]
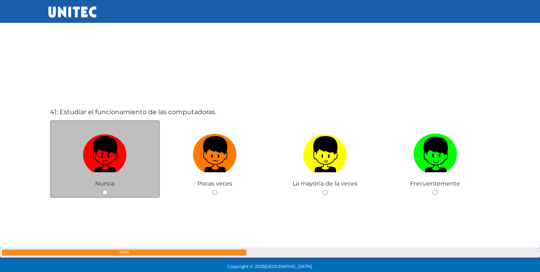
click at [104, 196] on div "Nunca" at bounding box center [105, 159] width 110 height 78
click at [106, 189] on div "Nunca" at bounding box center [105, 159] width 110 height 78
click at [106, 190] on input "radio" at bounding box center [104, 192] width 5 height 5
radio input "true"
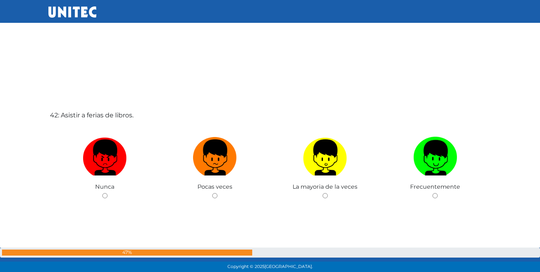
scroll to position [11139, 0]
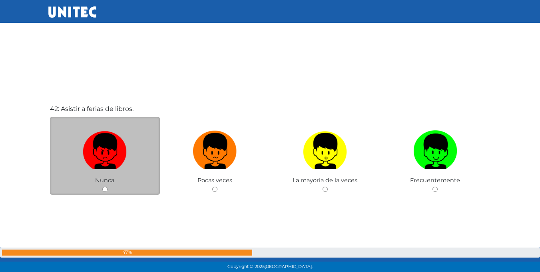
click at [106, 190] on input "radio" at bounding box center [104, 188] width 5 height 5
radio input "true"
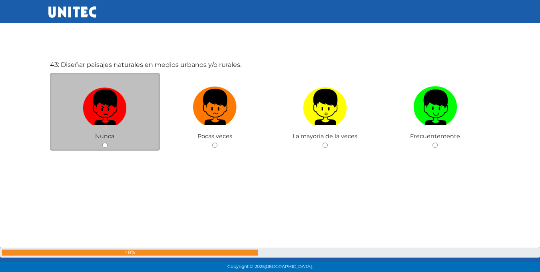
scroll to position [11459, 0]
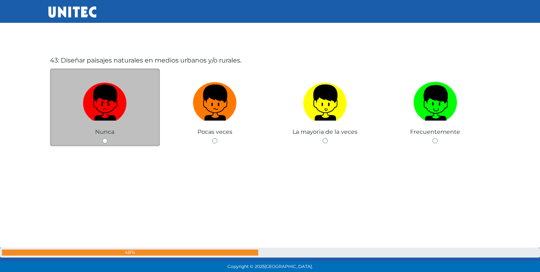
click at [105, 141] on input "radio" at bounding box center [104, 140] width 5 height 5
radio input "true"
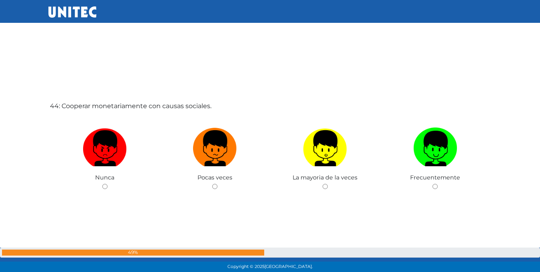
scroll to position [11694, 0]
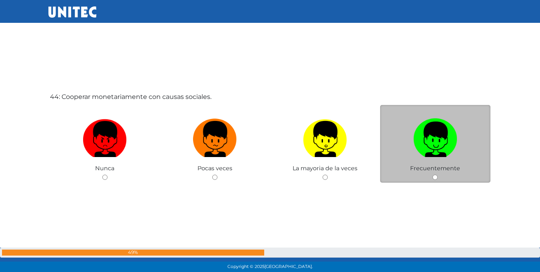
click at [436, 176] on input "radio" at bounding box center [435, 176] width 5 height 5
radio input "true"
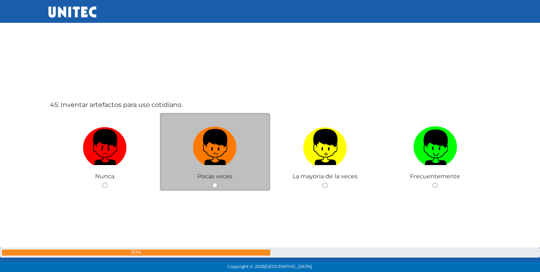
scroll to position [11964, 0]
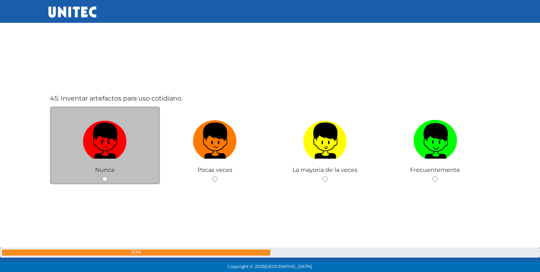
click at [107, 178] on input "radio" at bounding box center [104, 178] width 5 height 5
radio input "true"
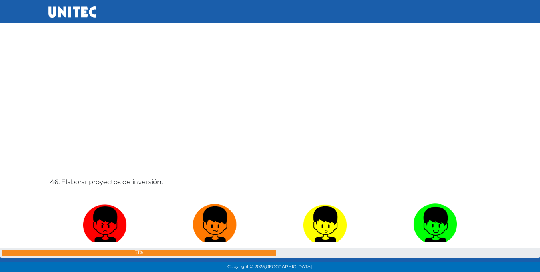
scroll to position [12228, 0]
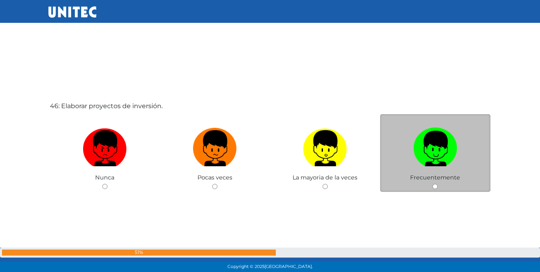
click at [438, 188] on div "Frecuentemente" at bounding box center [435, 153] width 110 height 78
click at [438, 186] on input "radio" at bounding box center [435, 186] width 5 height 5
radio input "true"
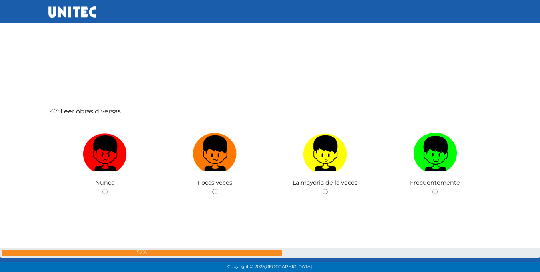
scroll to position [12539, 0]
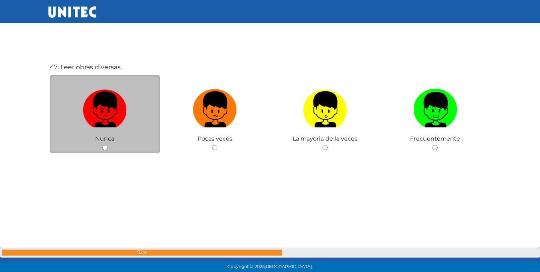
click at [104, 148] on input "radio" at bounding box center [104, 147] width 5 height 5
radio input "true"
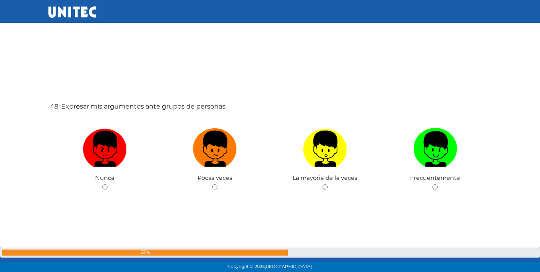
scroll to position [12820, 0]
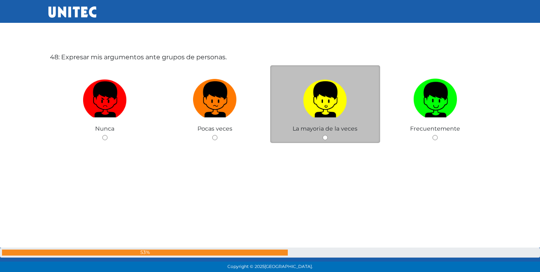
click at [323, 141] on div "La mayoria de la veces" at bounding box center [325, 104] width 110 height 78
click at [323, 135] on input "radio" at bounding box center [325, 137] width 5 height 5
radio input "true"
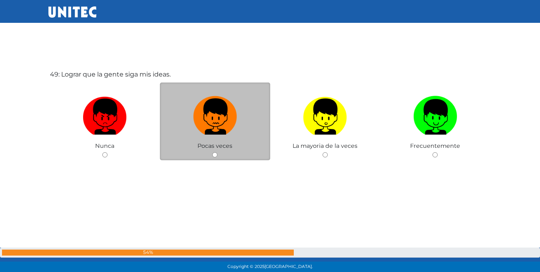
scroll to position [13076, 0]
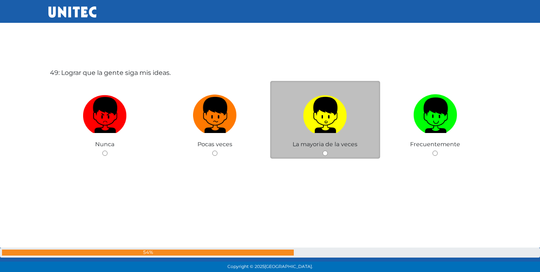
click at [327, 152] on input "radio" at bounding box center [325, 152] width 5 height 5
radio input "true"
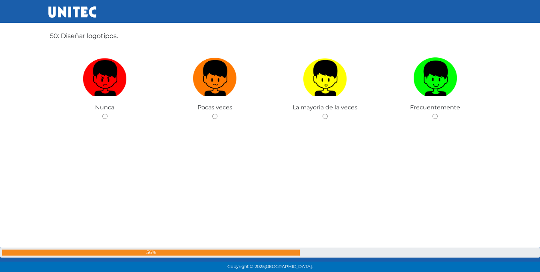
scroll to position [13389, 0]
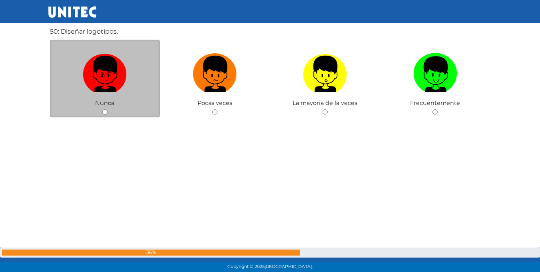
click at [104, 111] on input "radio" at bounding box center [104, 111] width 5 height 5
radio input "true"
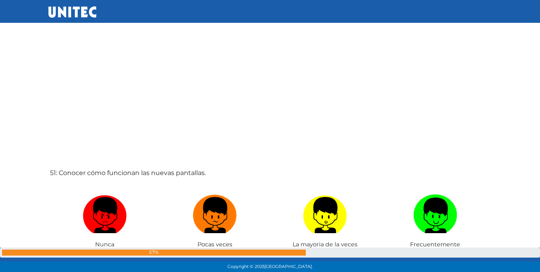
scroll to position [13630, 0]
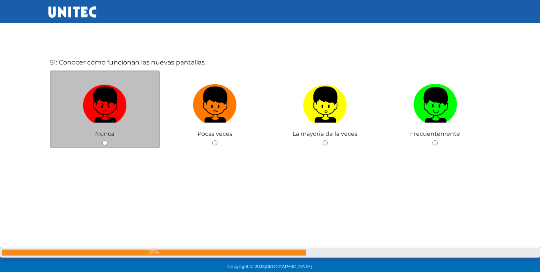
click at [106, 140] on input "radio" at bounding box center [104, 142] width 5 height 5
radio input "true"
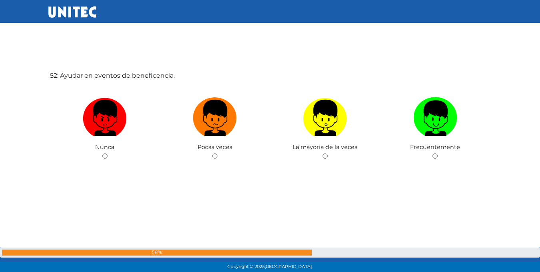
scroll to position [13891, 0]
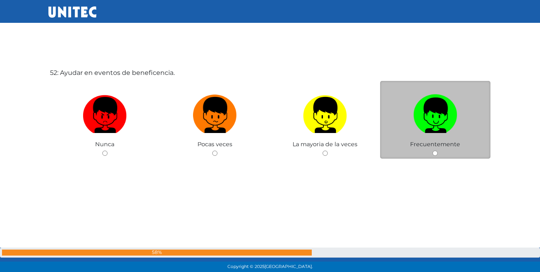
click at [432, 157] on div "Frecuentemente" at bounding box center [435, 120] width 110 height 78
click at [443, 144] on span "Frecuentemente" at bounding box center [435, 143] width 50 height 7
click at [436, 153] on input "radio" at bounding box center [435, 152] width 5 height 5
radio input "true"
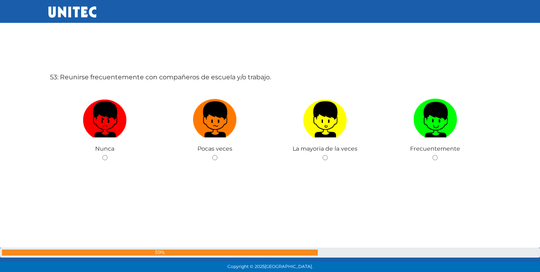
scroll to position [14162, 0]
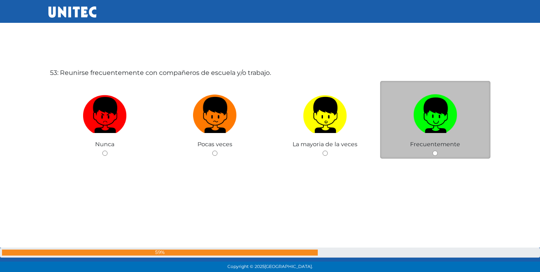
click at [436, 152] on input "radio" at bounding box center [435, 152] width 5 height 5
radio input "true"
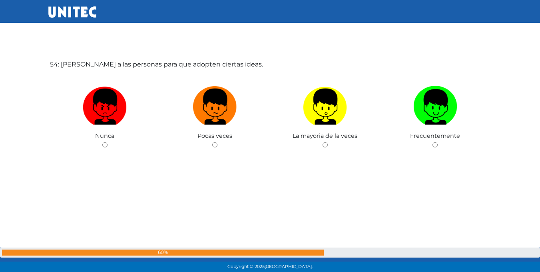
scroll to position [14444, 0]
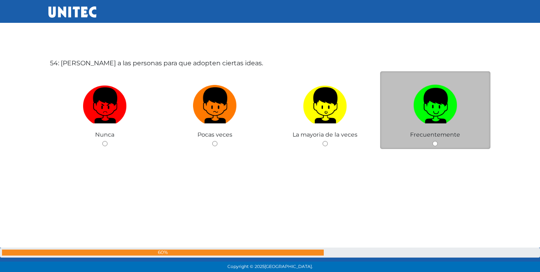
click at [438, 142] on div "Frecuentemente" at bounding box center [435, 110] width 110 height 78
click at [434, 143] on input "radio" at bounding box center [435, 143] width 5 height 5
radio input "true"
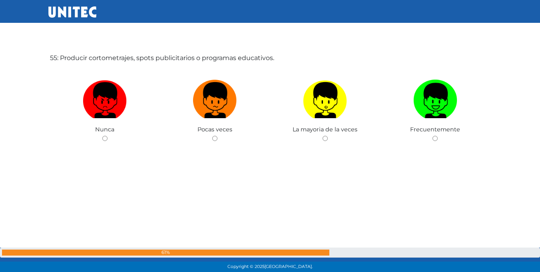
scroll to position [14677, 0]
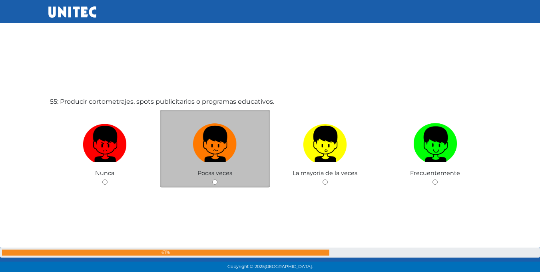
click at [215, 181] on input "radio" at bounding box center [214, 181] width 5 height 5
radio input "true"
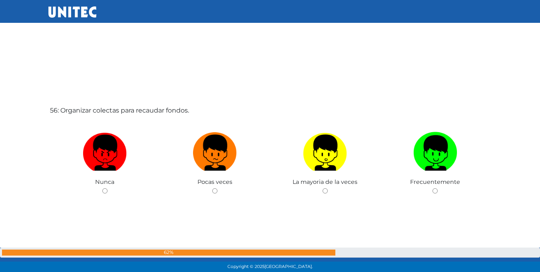
scroll to position [14977, 0]
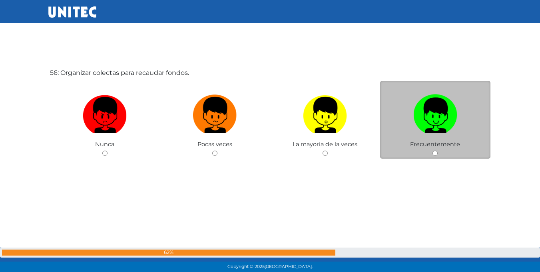
click at [429, 151] on div "Frecuentemente" at bounding box center [435, 120] width 110 height 78
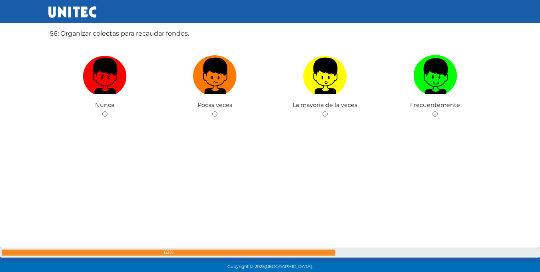
scroll to position [15017, 0]
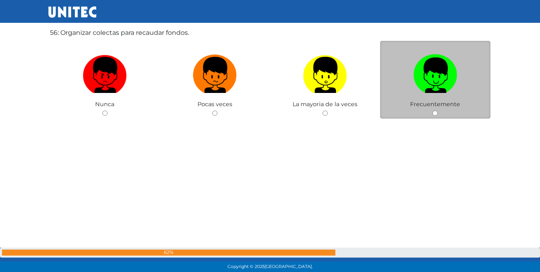
click at [438, 116] on div "Frecuentemente" at bounding box center [435, 80] width 110 height 78
drag, startPoint x: 425, startPoint y: 113, endPoint x: 436, endPoint y: 116, distance: 11.1
click at [426, 113] on div "Frecuentemente" at bounding box center [435, 80] width 110 height 78
click at [438, 116] on input "radio" at bounding box center [435, 112] width 5 height 5
radio input "true"
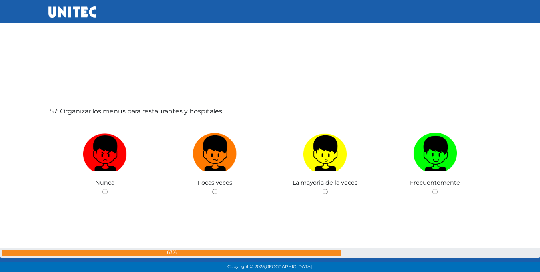
scroll to position [15219, 0]
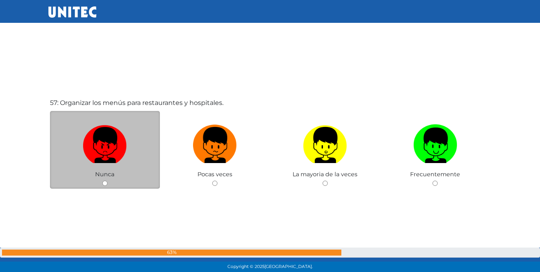
click at [106, 184] on input "radio" at bounding box center [104, 182] width 5 height 5
radio input "true"
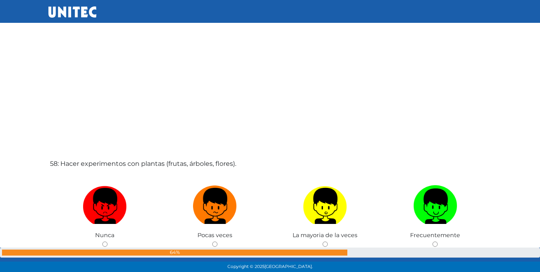
scroll to position [15499, 0]
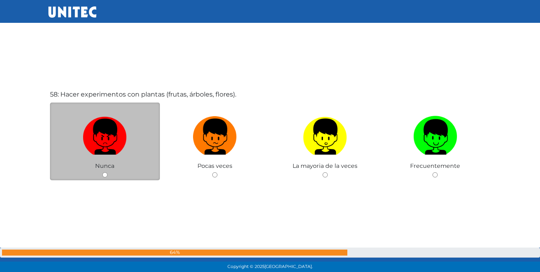
click at [106, 173] on input "radio" at bounding box center [104, 174] width 5 height 5
radio input "true"
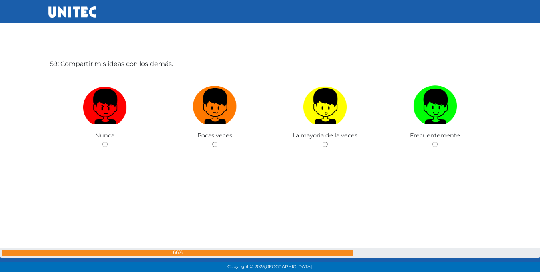
scroll to position [15820, 0]
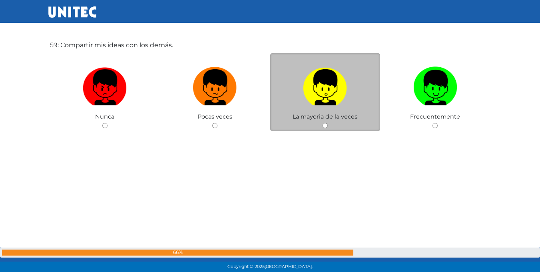
click at [323, 125] on input "radio" at bounding box center [325, 125] width 5 height 5
radio input "true"
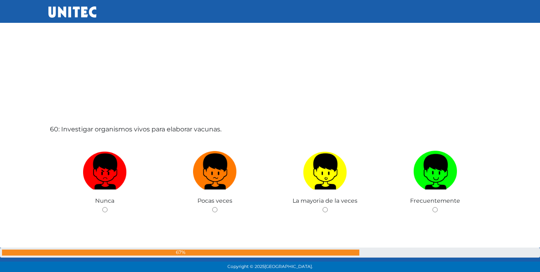
scroll to position [16059, 0]
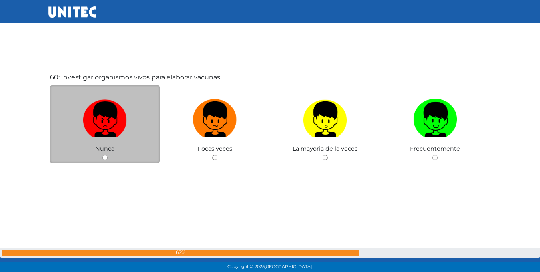
click at [96, 156] on div "Nunca" at bounding box center [105, 124] width 110 height 78
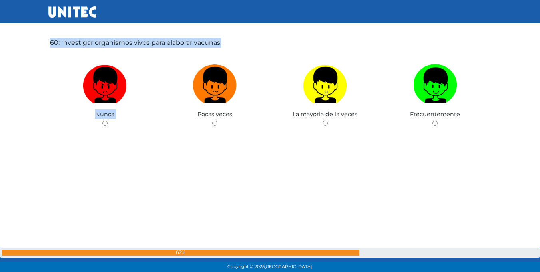
scroll to position [16094, 0]
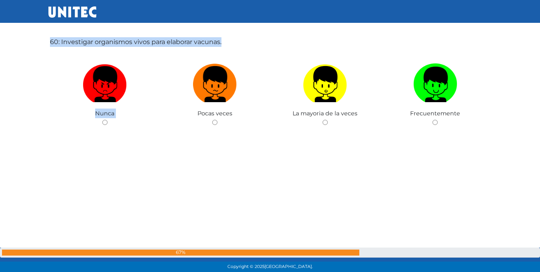
click at [102, 170] on div "60: Investigar organismos vivos para elaborar vacunas. Nunca Pocas veces La may…" at bounding box center [270, 105] width 444 height 272
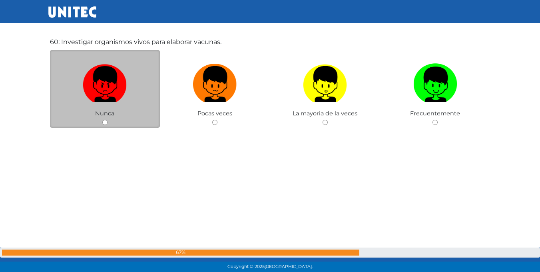
click at [106, 126] on div "Nunca" at bounding box center [105, 89] width 110 height 78
click at [106, 121] on input "radio" at bounding box center [104, 122] width 5 height 5
radio input "true"
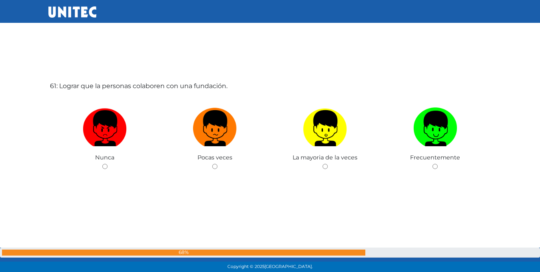
scroll to position [16335, 0]
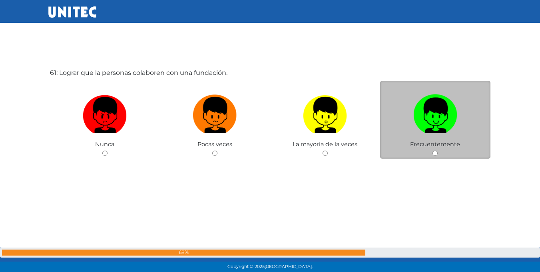
click at [433, 152] on input "radio" at bounding box center [435, 152] width 5 height 5
radio input "true"
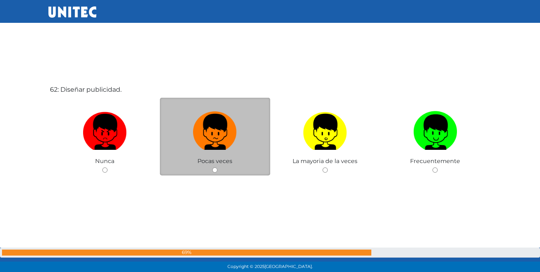
scroll to position [16569, 0]
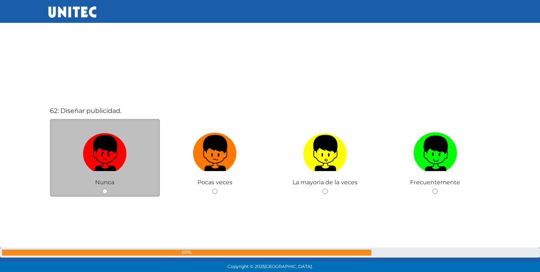
click at [105, 191] on input "radio" at bounding box center [104, 190] width 5 height 5
radio input "true"
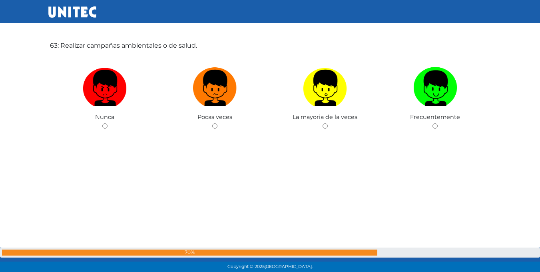
scroll to position [16918, 0]
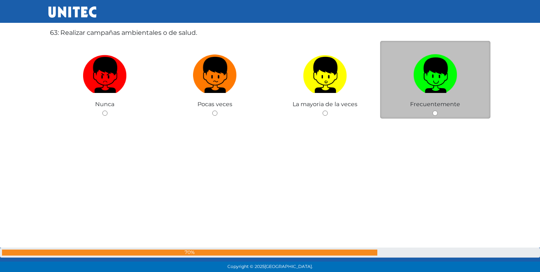
click at [438, 115] on div "Frecuentemente" at bounding box center [435, 80] width 110 height 78
click at [435, 115] on input "radio" at bounding box center [435, 112] width 5 height 5
radio input "true"
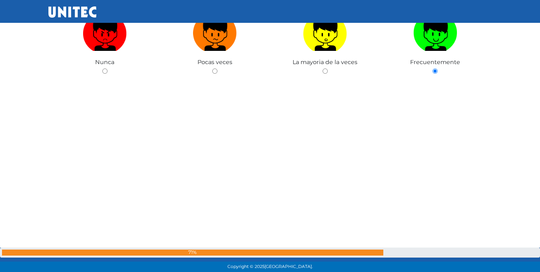
scroll to position [17120, 0]
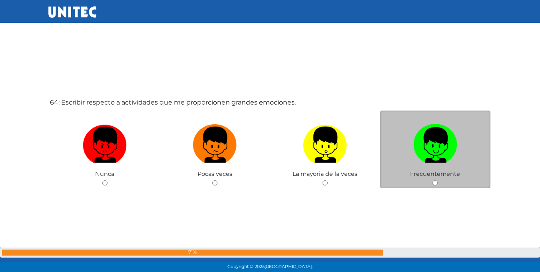
click at [435, 178] on div "Frecuentemente" at bounding box center [435, 149] width 110 height 78
click at [437, 182] on input "radio" at bounding box center [435, 182] width 5 height 5
radio input "true"
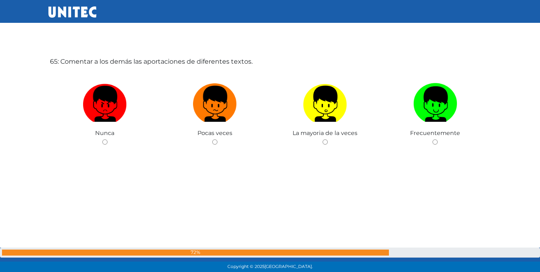
scroll to position [17440, 0]
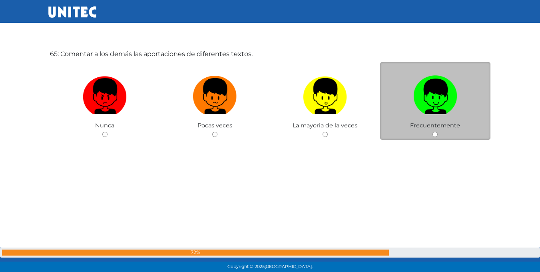
click at [432, 135] on div "Frecuentemente" at bounding box center [435, 101] width 110 height 78
click at [434, 134] on input "radio" at bounding box center [435, 134] width 5 height 5
radio input "true"
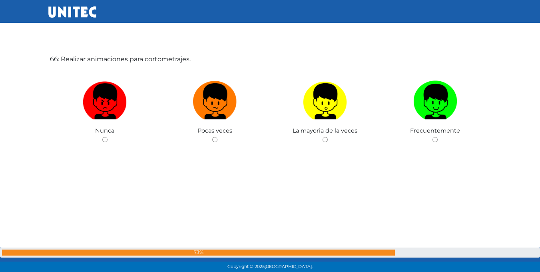
scroll to position [17709, 0]
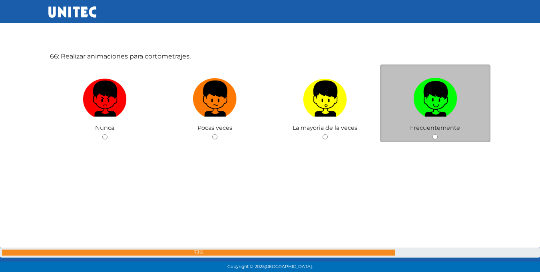
click at [436, 134] on input "radio" at bounding box center [435, 136] width 5 height 5
radio input "true"
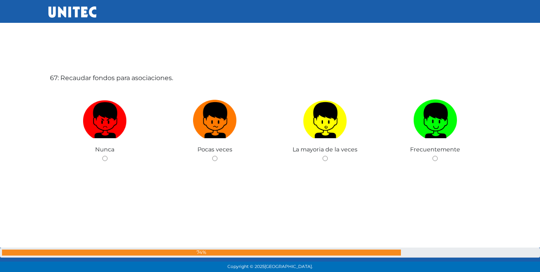
scroll to position [17965, 0]
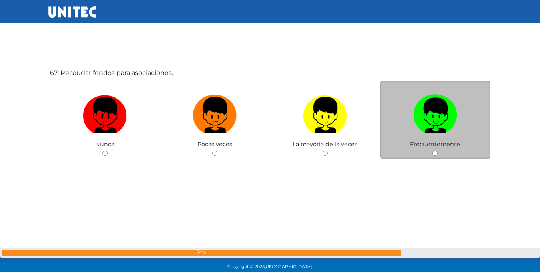
click at [436, 153] on input "radio" at bounding box center [435, 152] width 5 height 5
radio input "true"
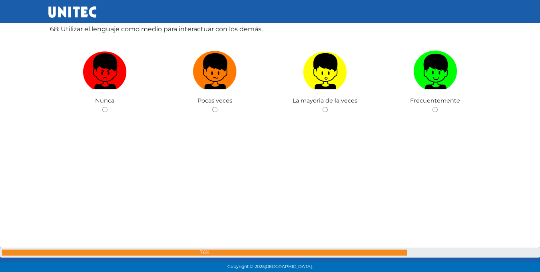
scroll to position [18200, 0]
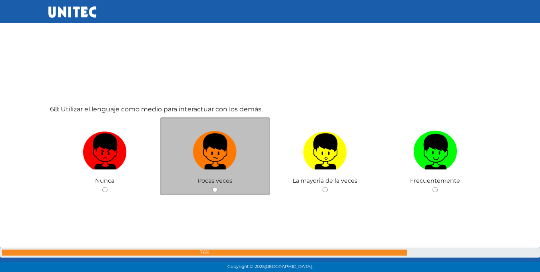
click at [213, 189] on input "radio" at bounding box center [214, 189] width 5 height 5
radio input "true"
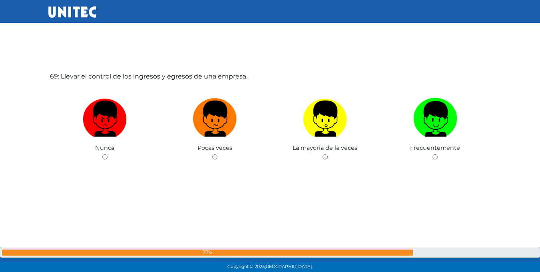
scroll to position [18508, 0]
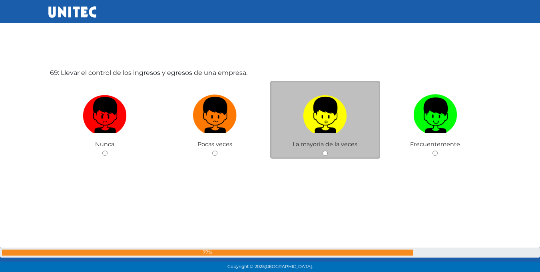
click at [330, 152] on div "La mayoria de la veces" at bounding box center [325, 120] width 110 height 78
click at [328, 152] on div "La mayoria de la veces" at bounding box center [325, 120] width 110 height 78
click at [325, 152] on input "radio" at bounding box center [325, 152] width 5 height 5
radio input "true"
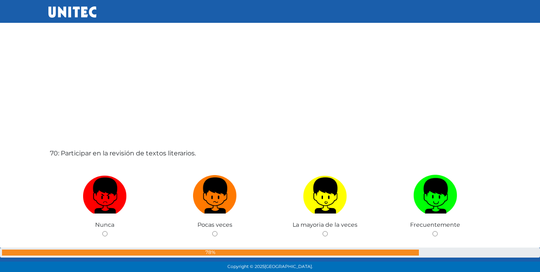
scroll to position [18777, 0]
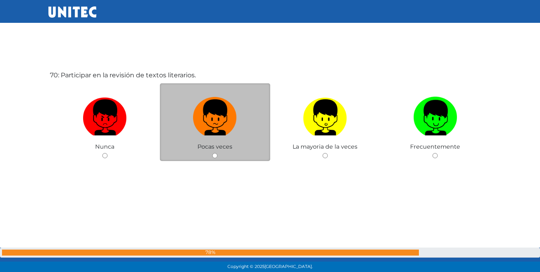
click at [214, 156] on input "radio" at bounding box center [214, 155] width 5 height 5
radio input "true"
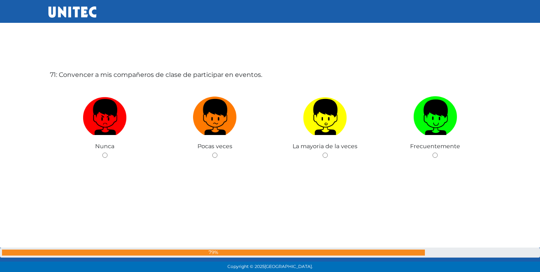
scroll to position [19051, 0]
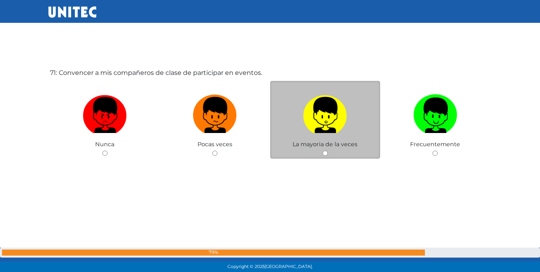
click at [326, 154] on input "radio" at bounding box center [325, 152] width 5 height 5
radio input "true"
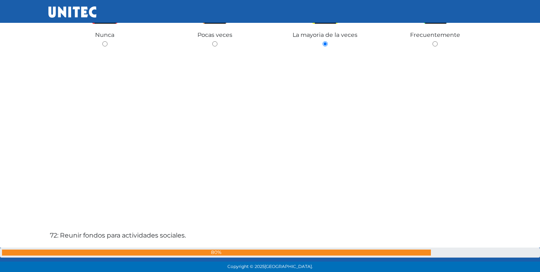
scroll to position [19280, 0]
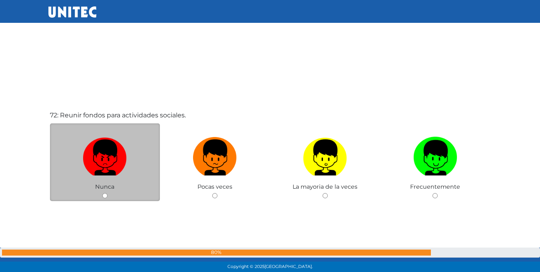
click at [102, 195] on input "radio" at bounding box center [104, 195] width 5 height 5
radio input "true"
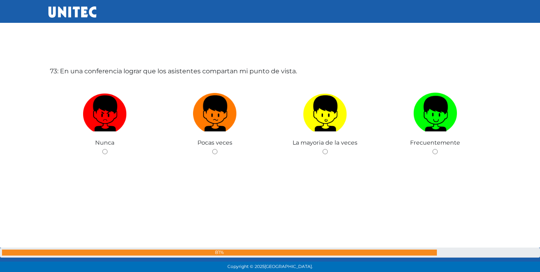
scroll to position [19601, 0]
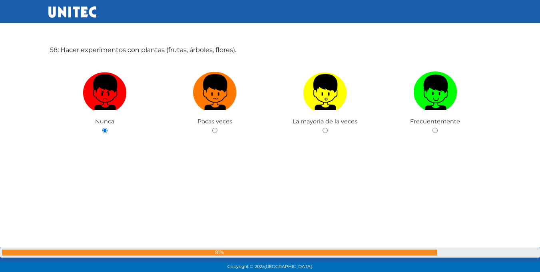
drag, startPoint x: 61, startPoint y: 67, endPoint x: 115, endPoint y: 62, distance: 54.6
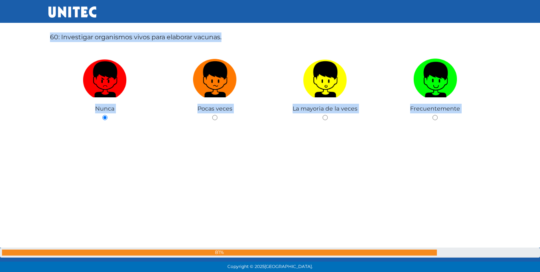
scroll to position [16110, 0]
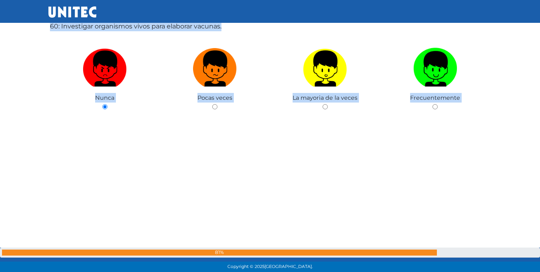
click at [153, 97] on div "Nunca" at bounding box center [105, 73] width 110 height 78
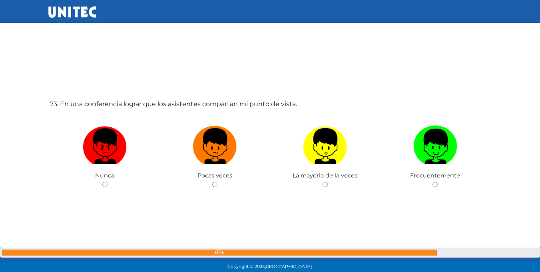
scroll to position [19630, 0]
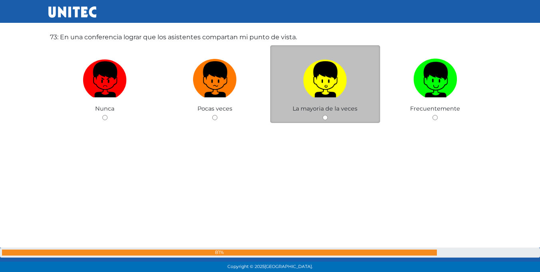
click at [326, 118] on input "radio" at bounding box center [325, 117] width 5 height 5
radio input "true"
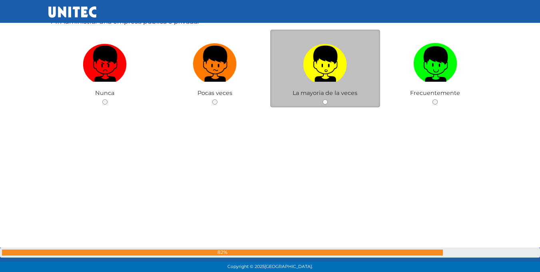
scroll to position [19877, 0]
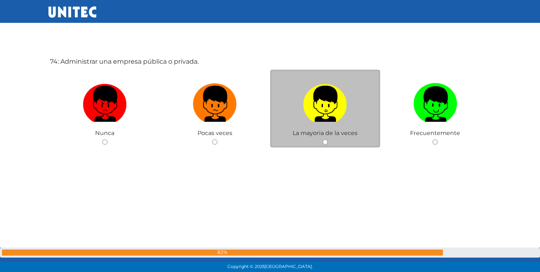
click at [324, 140] on input "radio" at bounding box center [325, 141] width 5 height 5
radio input "true"
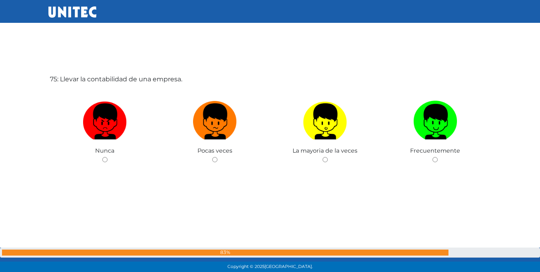
scroll to position [20137, 0]
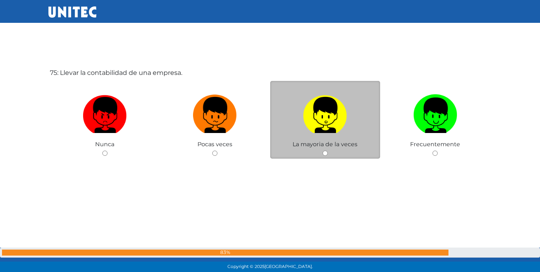
click at [324, 154] on input "radio" at bounding box center [325, 152] width 5 height 5
radio input "true"
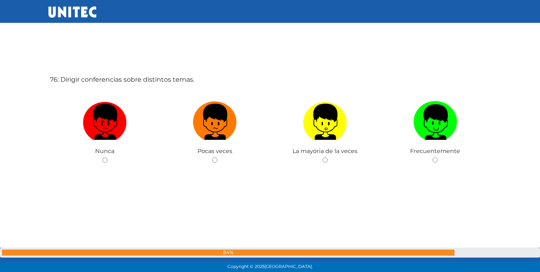
scroll to position [20409, 0]
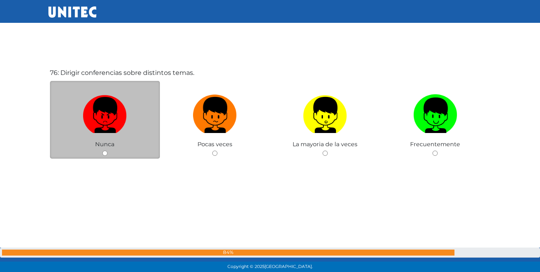
click at [104, 153] on input "radio" at bounding box center [104, 152] width 5 height 5
radio input "true"
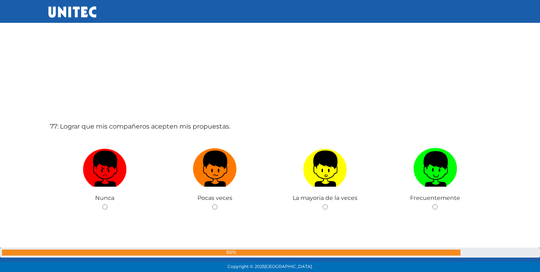
scroll to position [20637, 0]
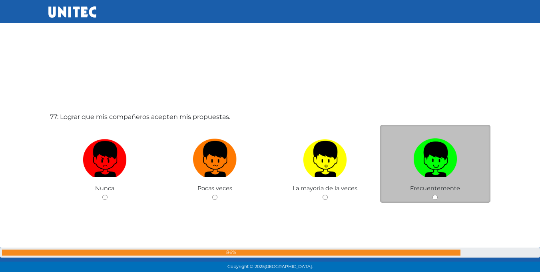
click at [434, 194] on div "Frecuentemente" at bounding box center [435, 164] width 110 height 78
click at [434, 197] on input "radio" at bounding box center [435, 196] width 5 height 5
radio input "true"
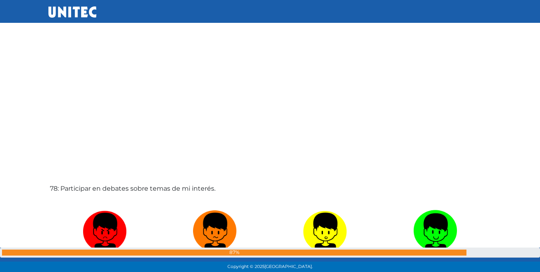
scroll to position [20917, 0]
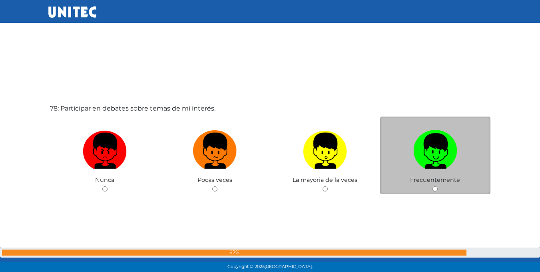
click at [436, 188] on input "radio" at bounding box center [435, 188] width 5 height 5
radio input "true"
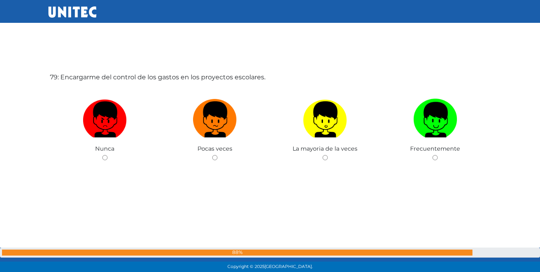
scroll to position [21224, 0]
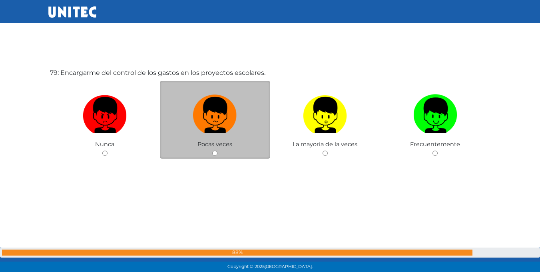
click at [218, 150] on div "Pocas veces" at bounding box center [215, 120] width 110 height 78
click at [218, 151] on input "radio" at bounding box center [214, 152] width 5 height 5
radio input "true"
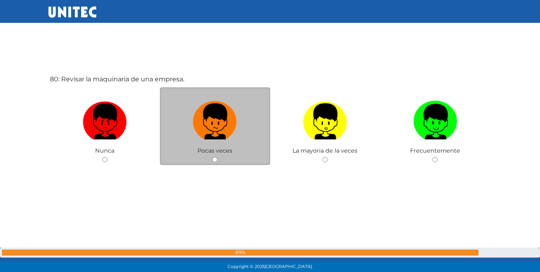
scroll to position [21495, 0]
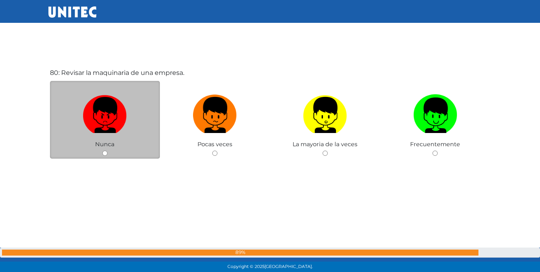
click at [107, 154] on input "radio" at bounding box center [104, 152] width 5 height 5
radio input "true"
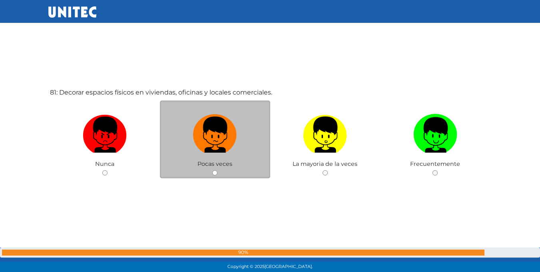
scroll to position [21767, 0]
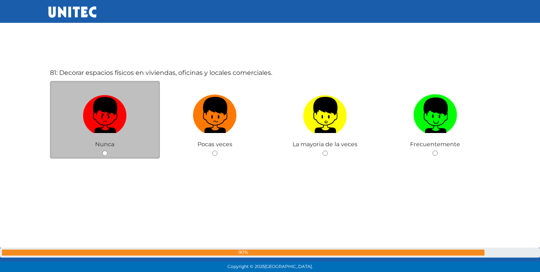
click at [106, 153] on input "radio" at bounding box center [104, 152] width 5 height 5
radio input "true"
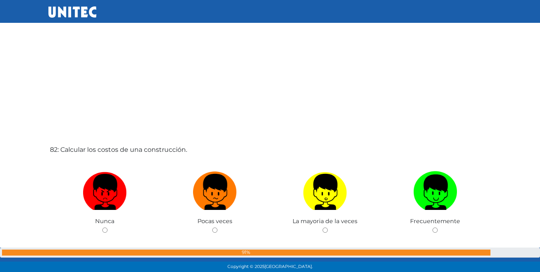
scroll to position [22049, 0]
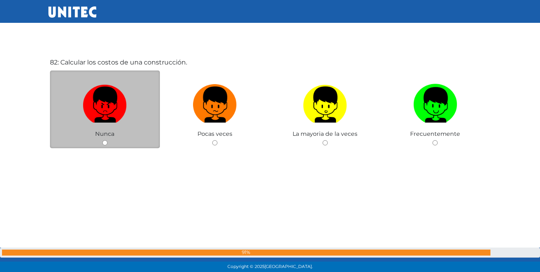
click at [107, 143] on input "radio" at bounding box center [104, 142] width 5 height 5
radio input "true"
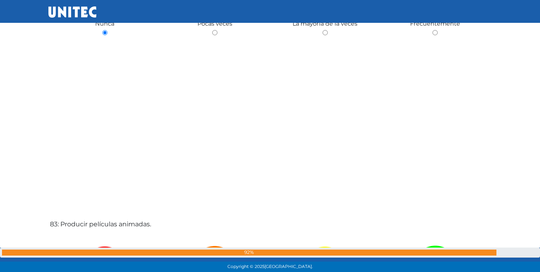
scroll to position [22279, 0]
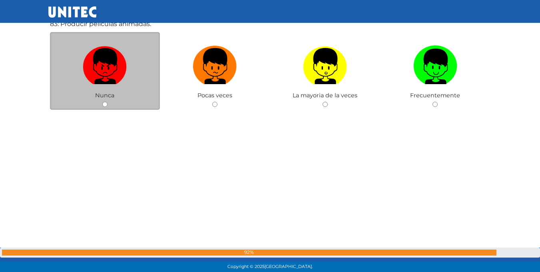
click at [105, 105] on input "radio" at bounding box center [104, 104] width 5 height 5
radio input "true"
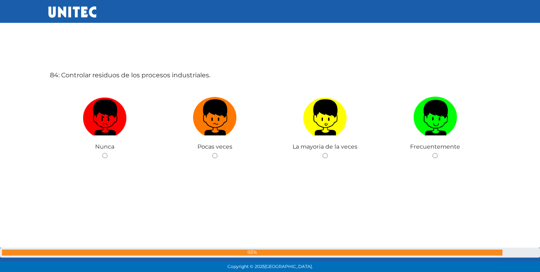
scroll to position [22582, 0]
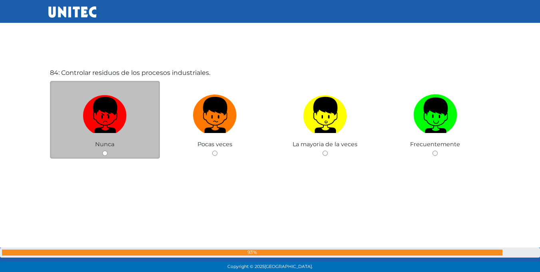
click at [104, 153] on input "radio" at bounding box center [104, 152] width 5 height 5
radio input "true"
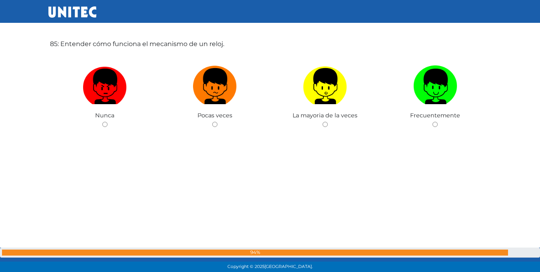
scroll to position [22890, 0]
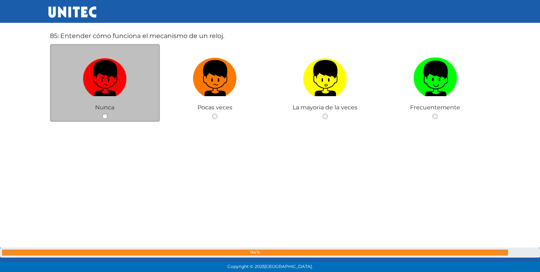
click at [107, 117] on input "radio" at bounding box center [104, 116] width 5 height 5
radio input "true"
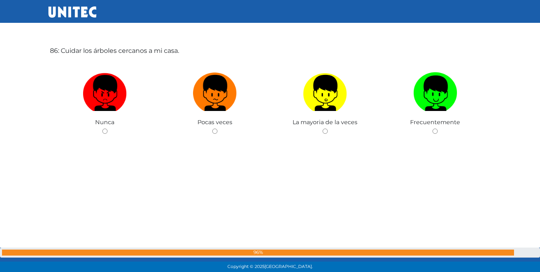
scroll to position [23128, 0]
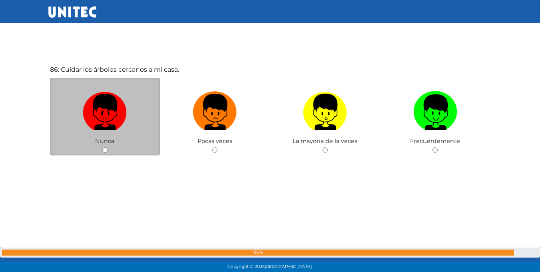
click at [104, 150] on input "radio" at bounding box center [104, 149] width 5 height 5
radio input "true"
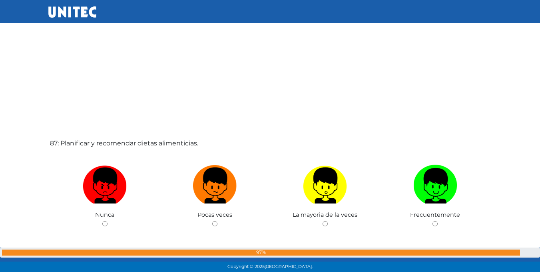
scroll to position [23366, 0]
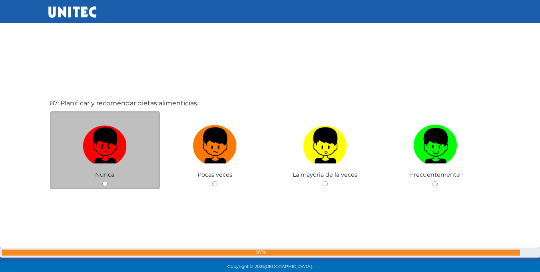
click at [104, 184] on input "radio" at bounding box center [104, 183] width 5 height 5
radio input "true"
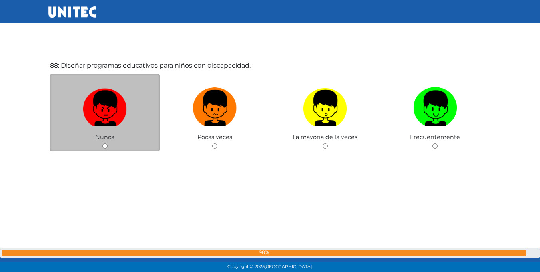
scroll to position [23686, 0]
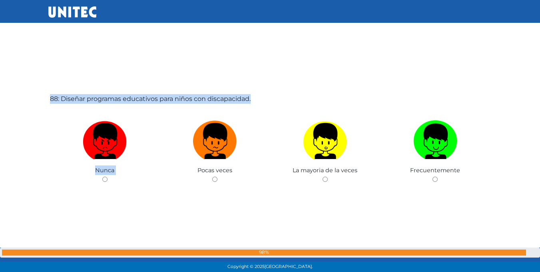
scroll to position [23648, 0]
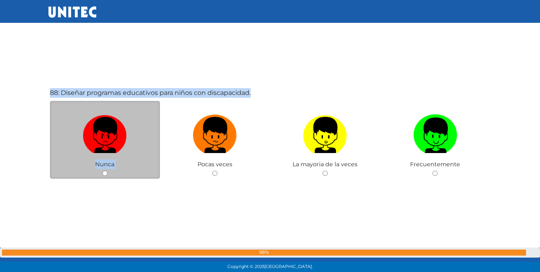
click at [146, 162] on div "Nunca" at bounding box center [105, 140] width 110 height 78
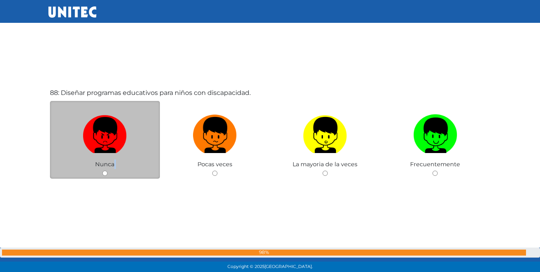
click at [146, 162] on div "Nunca" at bounding box center [105, 140] width 110 height 78
click at [103, 174] on input "radio" at bounding box center [104, 172] width 5 height 5
radio input "true"
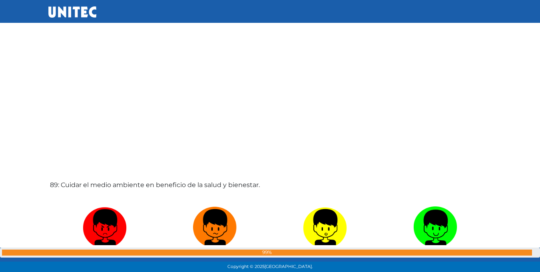
scroll to position [23888, 0]
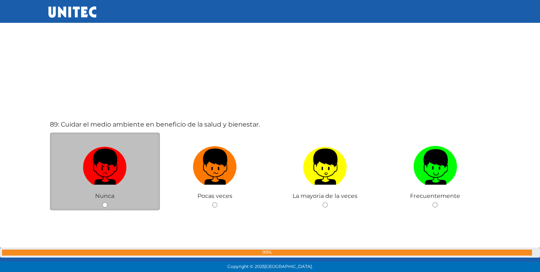
click at [103, 203] on input "radio" at bounding box center [104, 204] width 5 height 5
radio input "true"
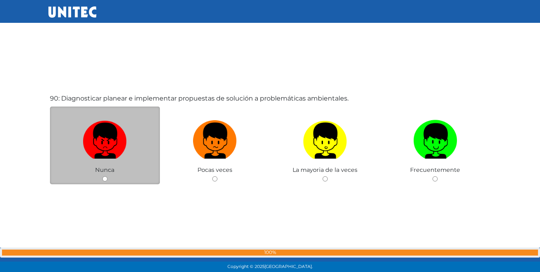
scroll to position [24238, 0]
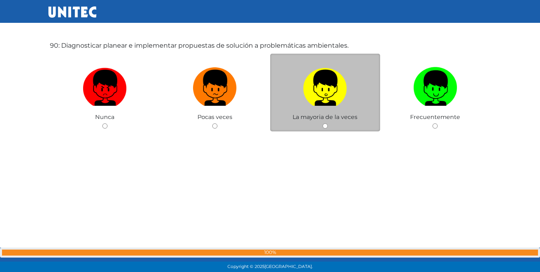
click at [326, 126] on input "radio" at bounding box center [325, 125] width 5 height 5
radio input "true"
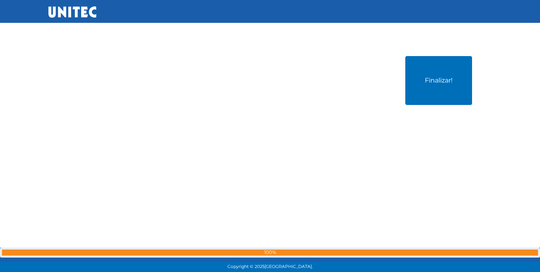
scroll to position [24499, 0]
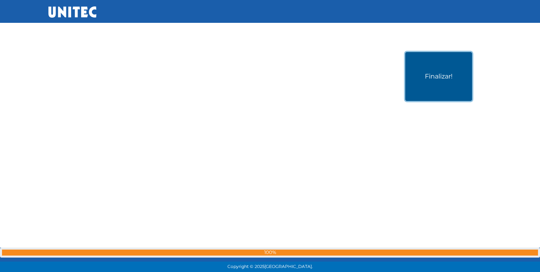
click at [412, 71] on button "Finalizar!" at bounding box center [439, 76] width 67 height 49
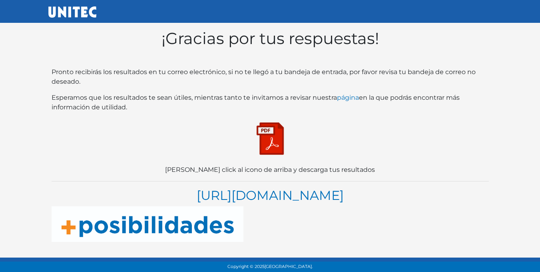
click at [278, 138] on img at bounding box center [270, 138] width 40 height 40
